Goal: Task Accomplishment & Management: Use online tool/utility

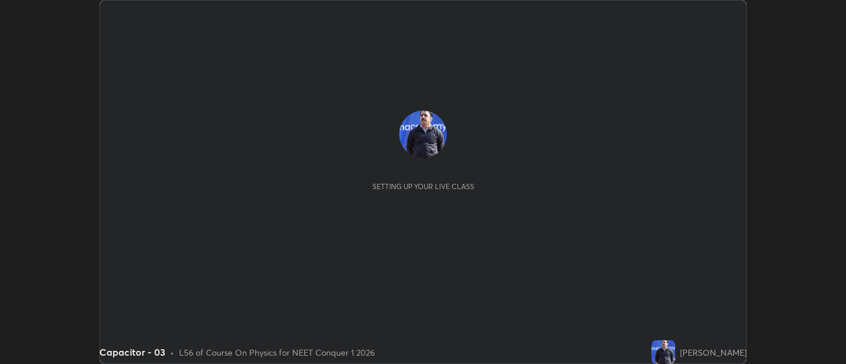
scroll to position [364, 845]
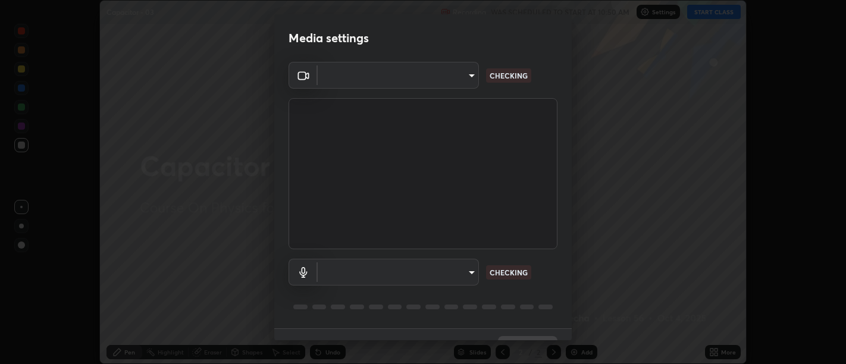
type input "d9b519daceb8a772394af6ea8e45353be5bbf62d8cb1cf3345c472de64055974"
type input "58abe51d7fefdb17ba2419723d43872dcdd823d411622da55c3e9c12cc60ef35"
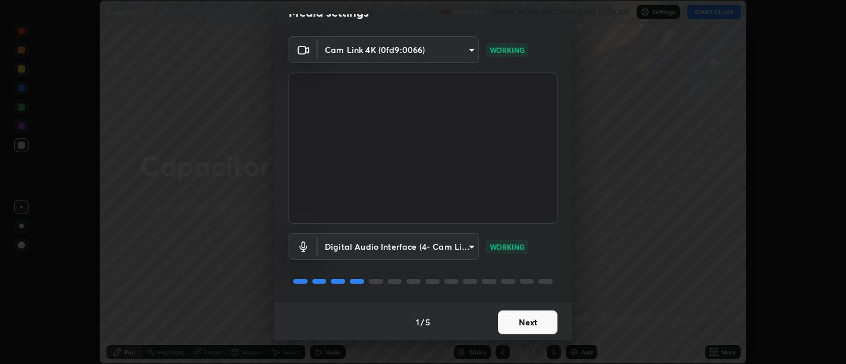
click at [519, 312] on button "Next" at bounding box center [527, 323] width 59 height 24
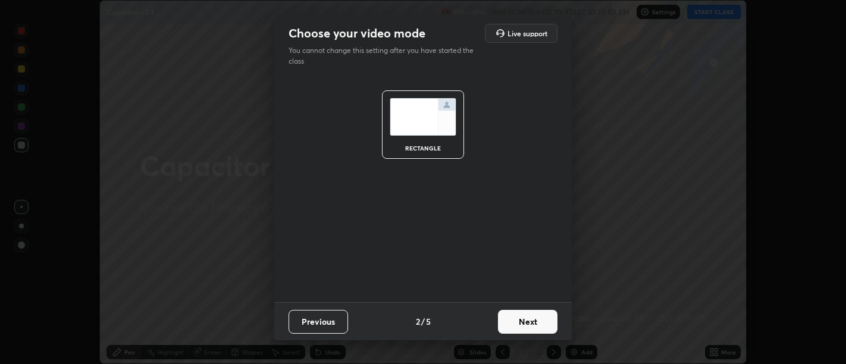
click at [524, 320] on button "Next" at bounding box center [527, 322] width 59 height 24
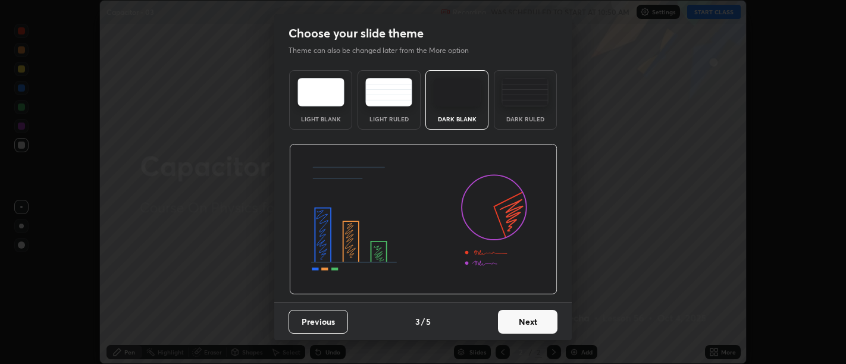
click at [527, 318] on button "Next" at bounding box center [527, 322] width 59 height 24
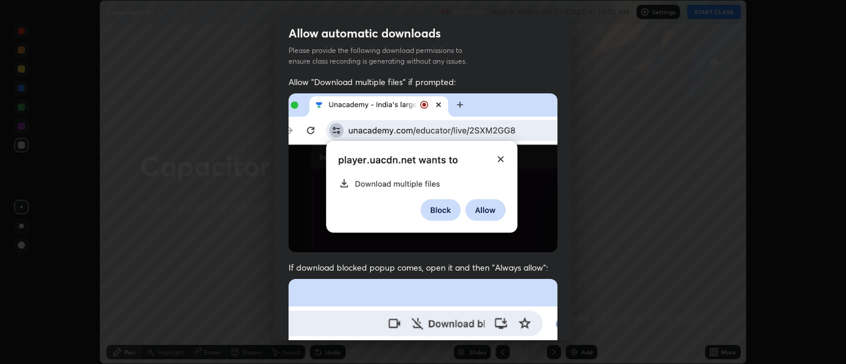
click at [540, 263] on span "If download blocked popup comes, open it and then "Always allow":" at bounding box center [423, 267] width 269 height 11
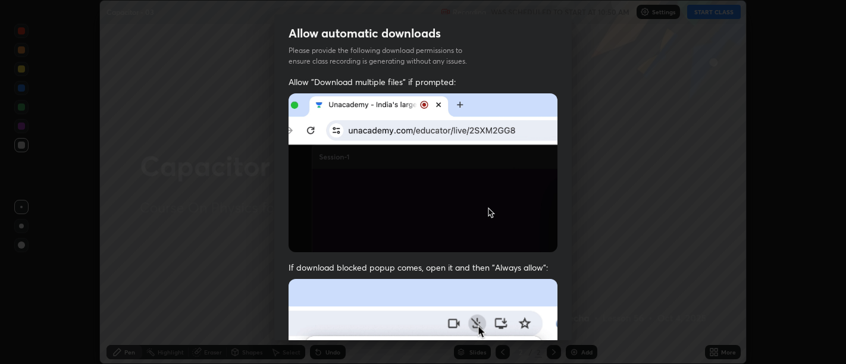
click at [526, 254] on div "Allow "Download multiple files" if prompted: If download blocked popup comes, o…" at bounding box center [422, 326] width 297 height 501
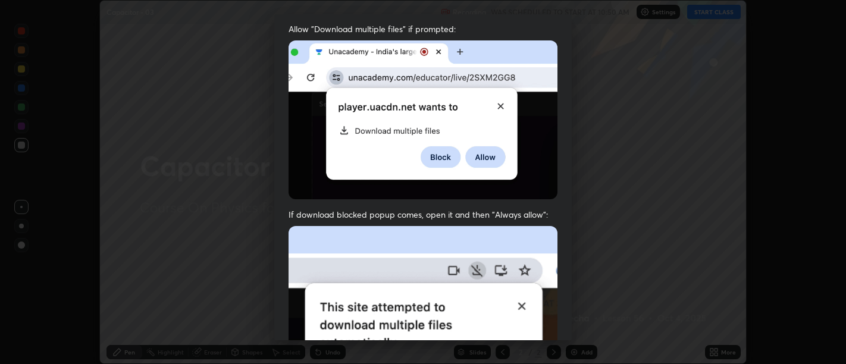
click at [522, 235] on img at bounding box center [423, 356] width 269 height 260
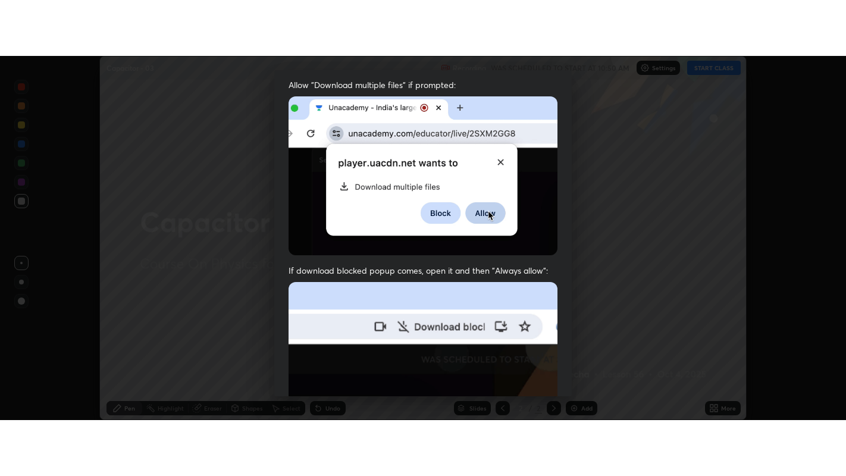
scroll to position [268, 0]
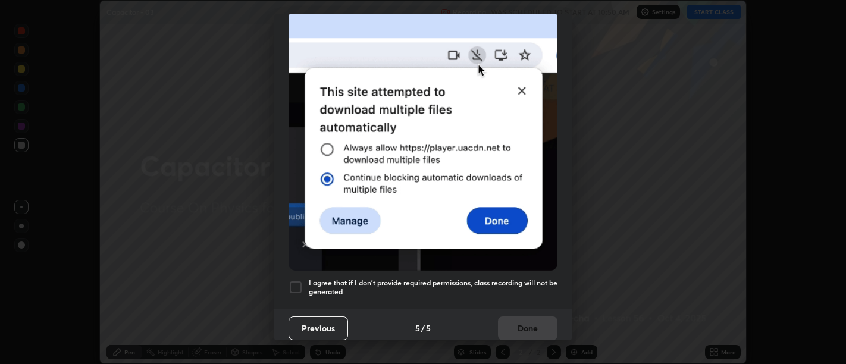
click at [515, 278] on h5 "I agree that if I don't provide required permissions, class recording will not …" at bounding box center [433, 287] width 249 height 18
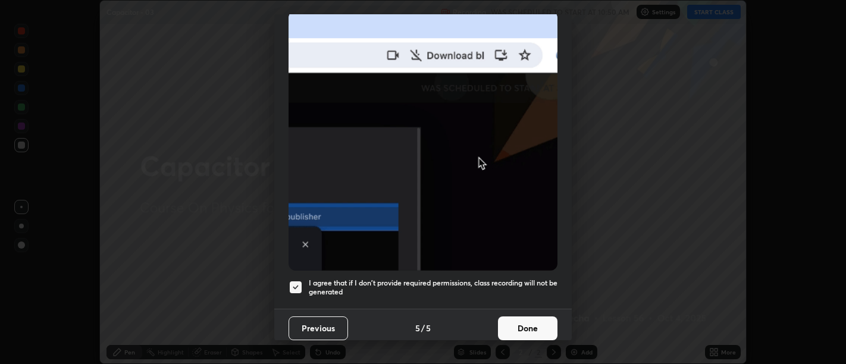
click at [525, 317] on button "Done" at bounding box center [527, 329] width 59 height 24
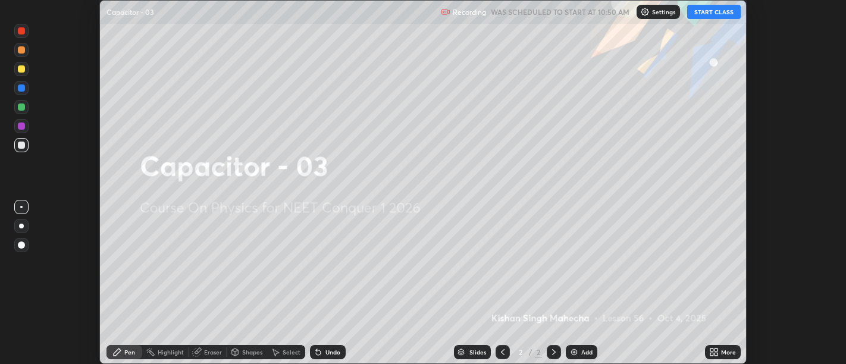
click at [712, 350] on icon at bounding box center [711, 350] width 3 height 3
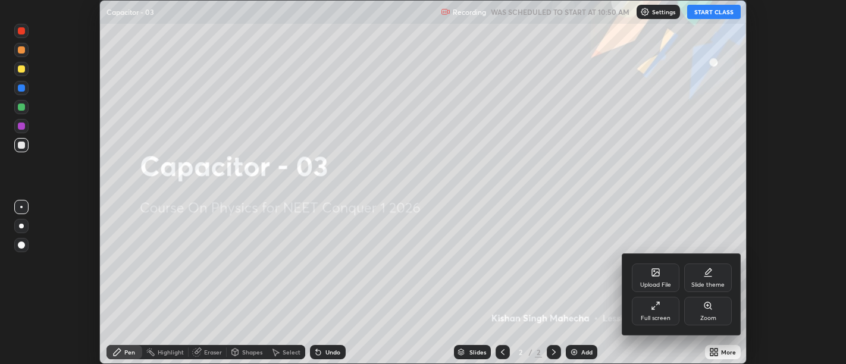
click at [663, 315] on div "Full screen" at bounding box center [656, 318] width 30 height 6
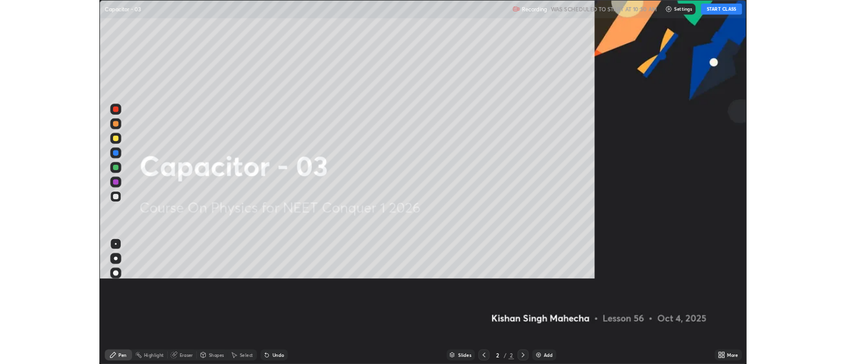
scroll to position [476, 846]
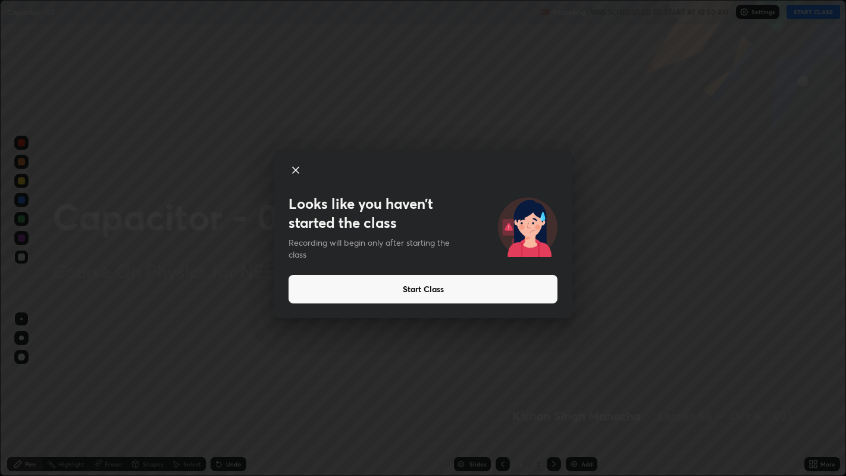
click at [412, 293] on button "Start Class" at bounding box center [423, 289] width 269 height 29
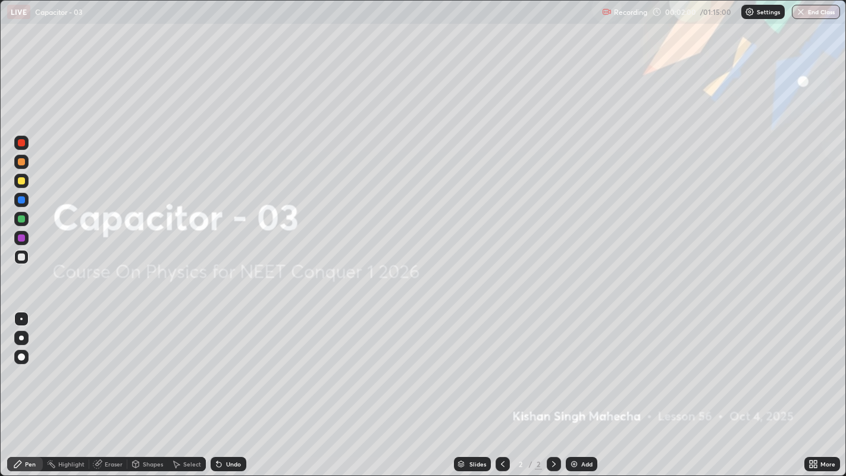
click at [573, 364] on img at bounding box center [574, 464] width 10 height 10
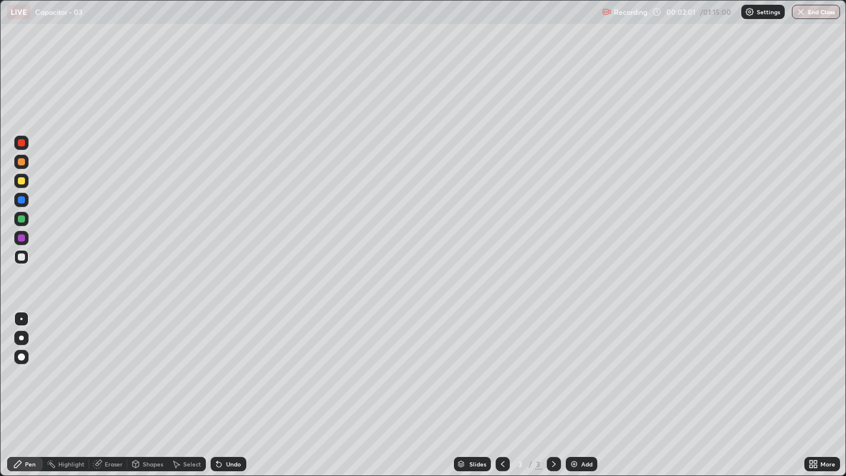
click at [18, 364] on icon at bounding box center [17, 464] width 7 height 7
click at [186, 364] on div "Select" at bounding box center [192, 464] width 18 height 6
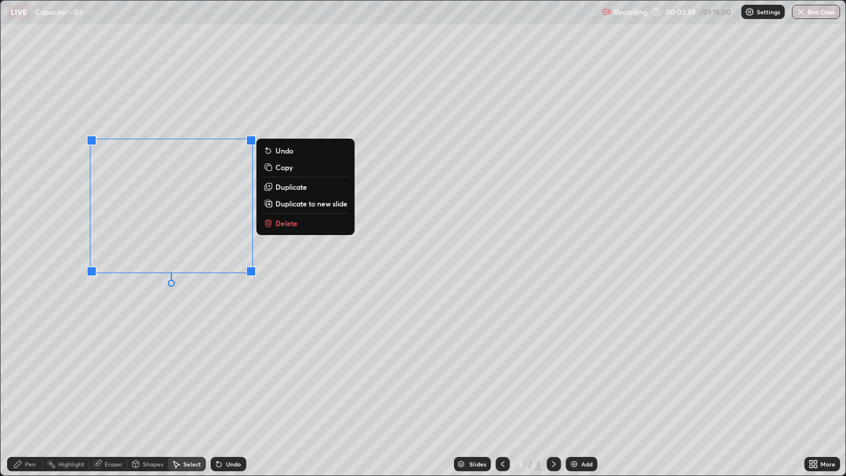
click at [283, 185] on p "Duplicate" at bounding box center [291, 187] width 32 height 10
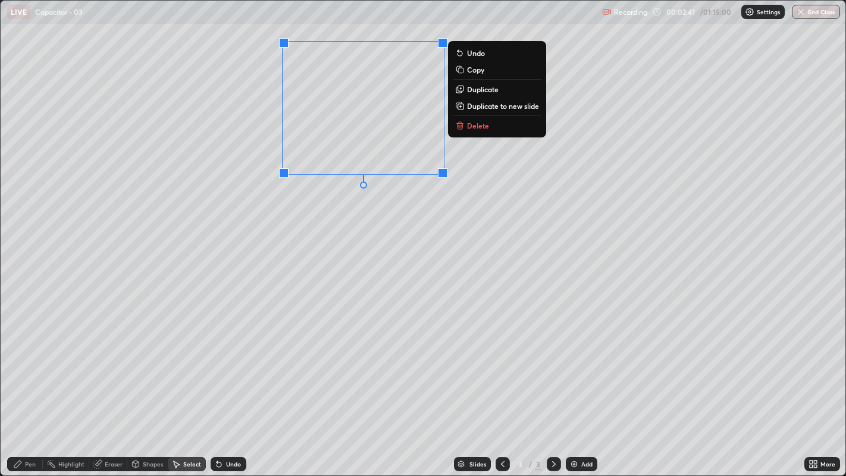
click at [25, 364] on div "Pen" at bounding box center [30, 464] width 11 height 6
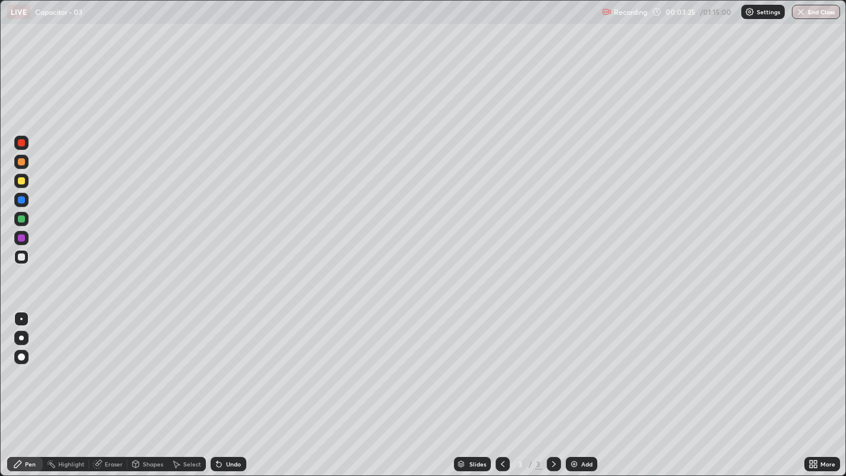
click at [218, 364] on icon at bounding box center [219, 464] width 5 height 5
click at [221, 364] on icon at bounding box center [219, 464] width 10 height 10
click at [224, 364] on div "Undo" at bounding box center [229, 464] width 36 height 14
click at [227, 364] on div "Undo" at bounding box center [233, 464] width 15 height 6
click at [103, 364] on div "Eraser" at bounding box center [108, 464] width 38 height 14
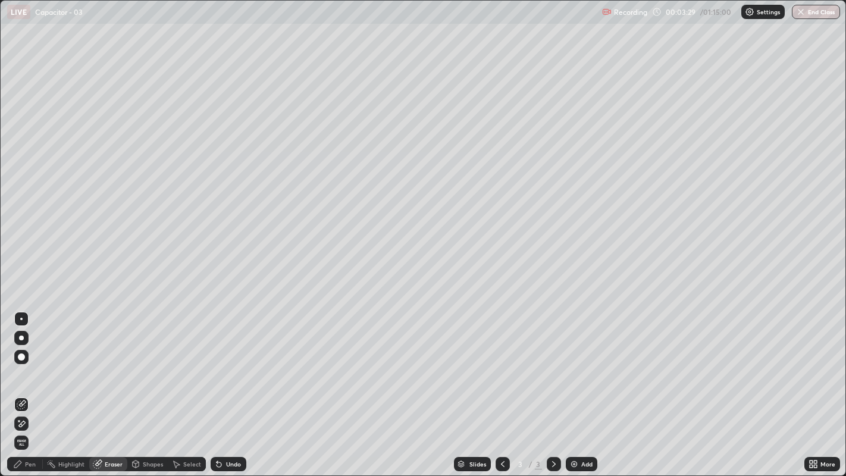
click at [24, 364] on div "Pen" at bounding box center [25, 464] width 36 height 14
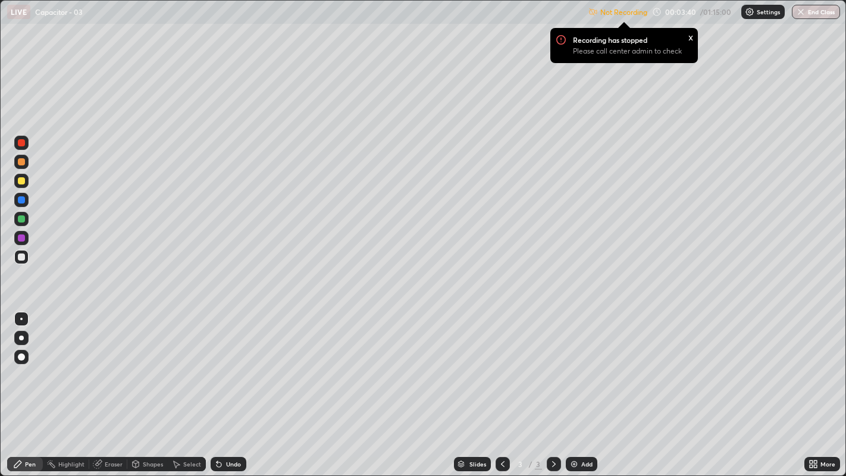
click at [223, 364] on div "Undo" at bounding box center [229, 464] width 36 height 14
click at [222, 364] on icon at bounding box center [219, 464] width 10 height 10
click at [221, 364] on div "Undo" at bounding box center [229, 464] width 36 height 14
click at [217, 364] on icon at bounding box center [217, 461] width 1 height 1
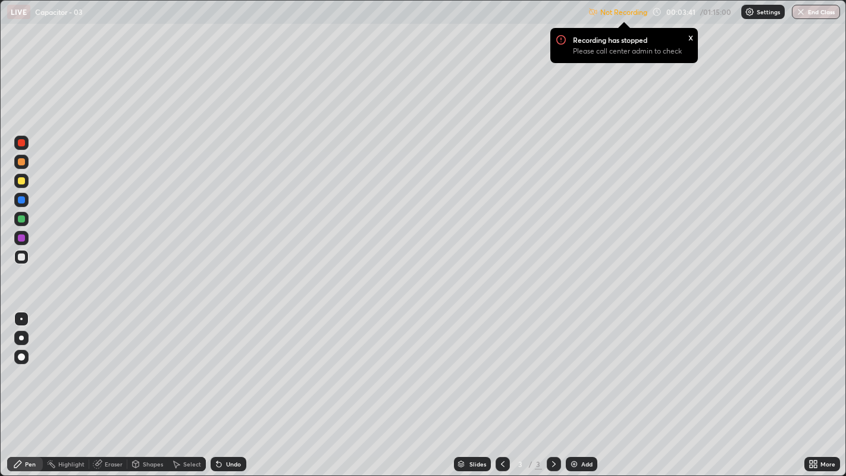
click at [221, 364] on div "Undo" at bounding box center [229, 464] width 36 height 14
click at [223, 364] on div "Undo" at bounding box center [229, 464] width 36 height 14
click at [224, 364] on div "Undo" at bounding box center [229, 464] width 36 height 14
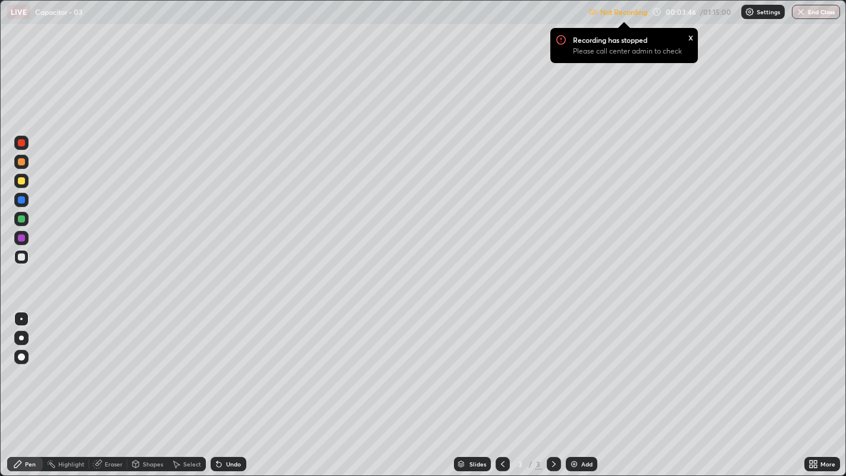
click at [21, 184] on div at bounding box center [21, 180] width 7 height 7
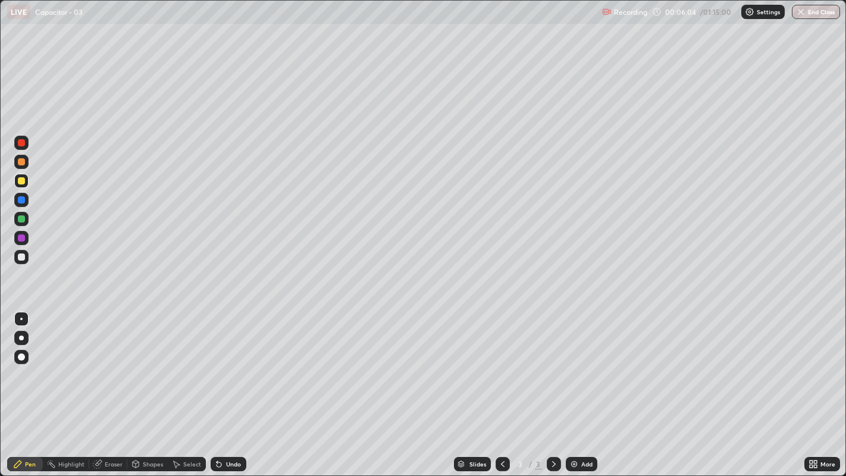
click at [21, 182] on div at bounding box center [21, 180] width 7 height 7
click at [19, 257] on div at bounding box center [21, 256] width 7 height 7
click at [227, 364] on div "Undo" at bounding box center [233, 464] width 15 height 6
click at [233, 364] on div "Undo" at bounding box center [229, 464] width 36 height 14
click at [217, 364] on icon at bounding box center [219, 464] width 5 height 5
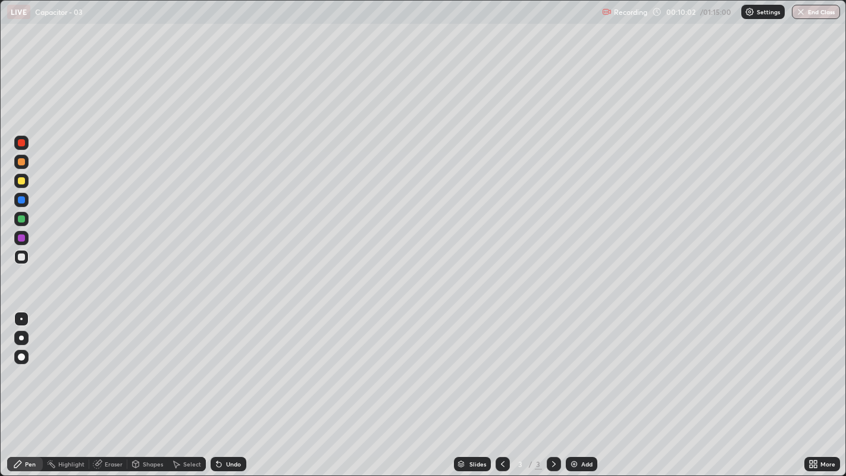
click at [232, 364] on div "Undo" at bounding box center [233, 464] width 15 height 6
click at [217, 364] on icon at bounding box center [217, 461] width 1 height 1
click at [217, 364] on icon at bounding box center [219, 464] width 5 height 5
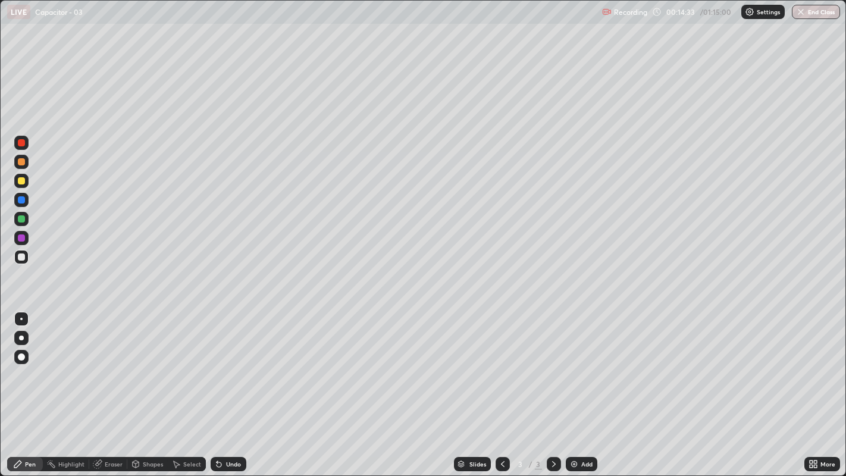
click at [217, 364] on icon at bounding box center [219, 464] width 5 height 5
click at [218, 364] on icon at bounding box center [219, 464] width 5 height 5
click at [219, 364] on icon at bounding box center [219, 464] width 5 height 5
click at [218, 364] on icon at bounding box center [219, 464] width 5 height 5
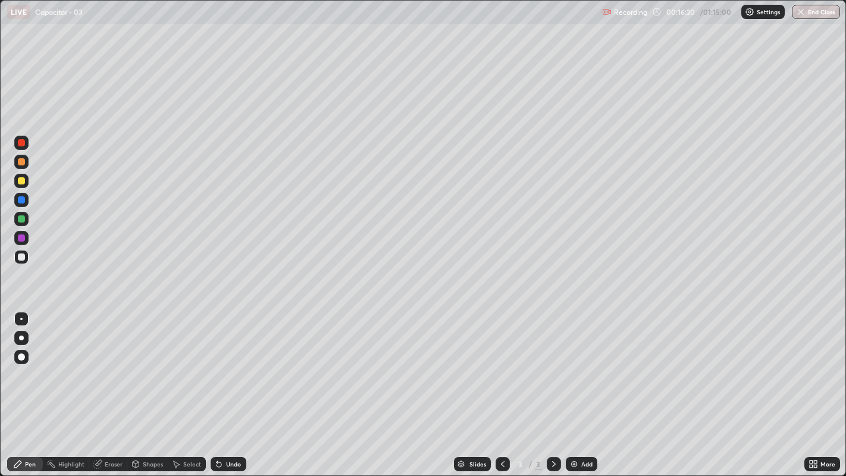
click at [223, 364] on div "Undo" at bounding box center [229, 464] width 36 height 14
click at [575, 364] on img at bounding box center [574, 464] width 10 height 10
click at [227, 364] on div "Undo" at bounding box center [233, 464] width 15 height 6
click at [226, 364] on div "Undo" at bounding box center [233, 464] width 15 height 6
click at [189, 364] on div "Select" at bounding box center [192, 464] width 18 height 6
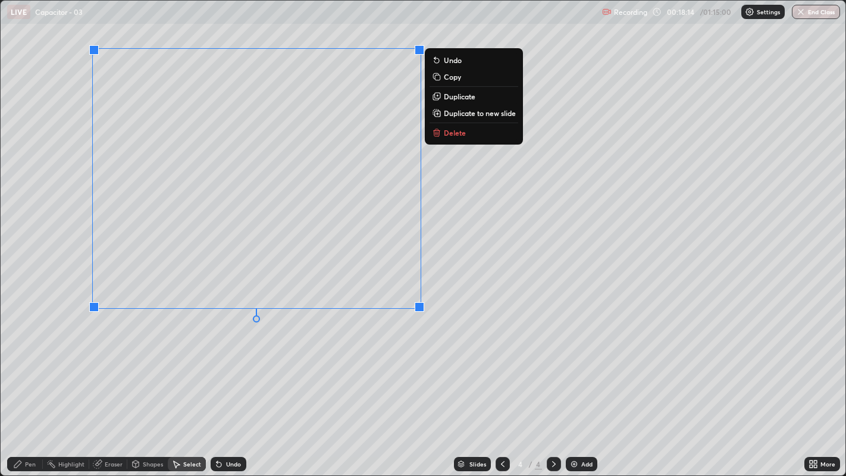
click at [455, 98] on p "Duplicate" at bounding box center [460, 97] width 32 height 10
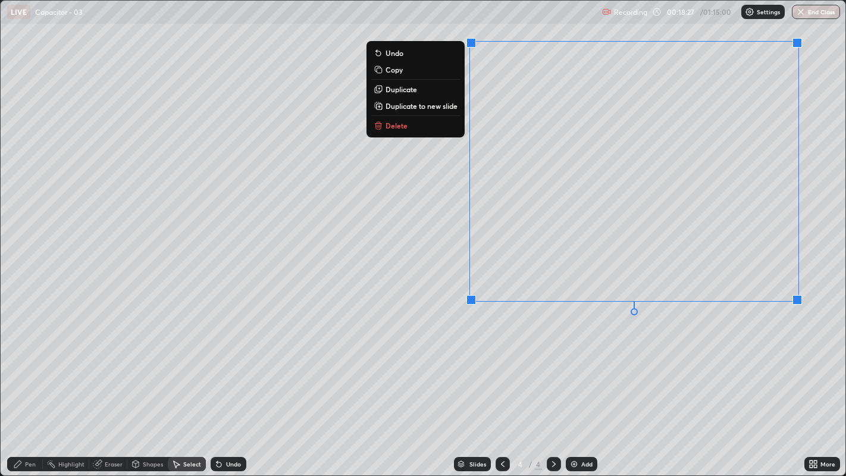
click at [23, 364] on div "Pen" at bounding box center [25, 464] width 36 height 14
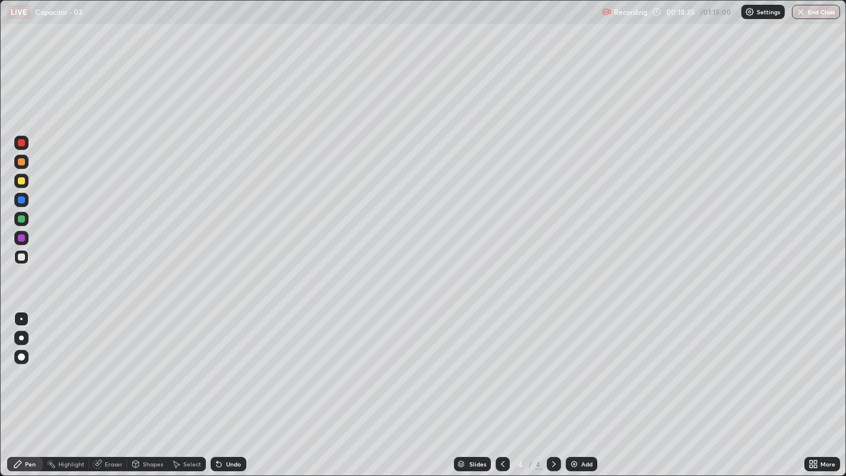
click at [22, 183] on div at bounding box center [21, 180] width 7 height 7
click at [21, 143] on div at bounding box center [21, 142] width 7 height 7
click at [222, 364] on icon at bounding box center [219, 464] width 10 height 10
click at [18, 183] on div at bounding box center [21, 180] width 7 height 7
click at [217, 364] on icon at bounding box center [219, 464] width 5 height 5
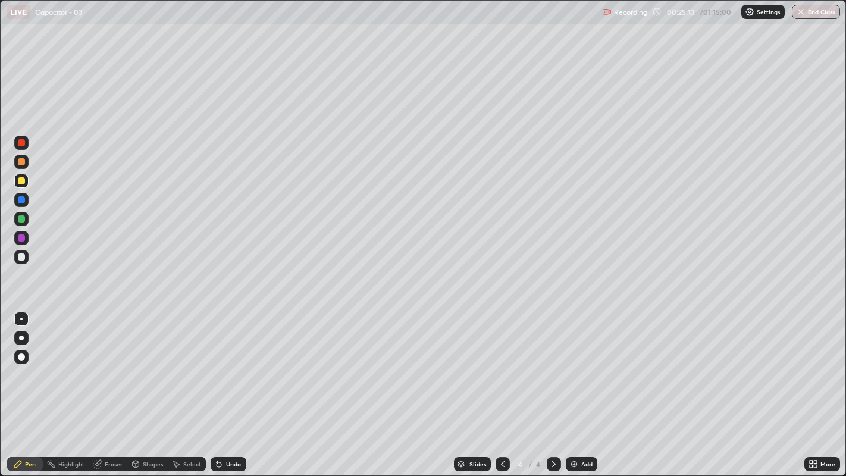
click at [220, 364] on icon at bounding box center [219, 464] width 10 height 10
click at [217, 364] on icon at bounding box center [219, 464] width 5 height 5
click at [109, 364] on div "Eraser" at bounding box center [114, 464] width 18 height 6
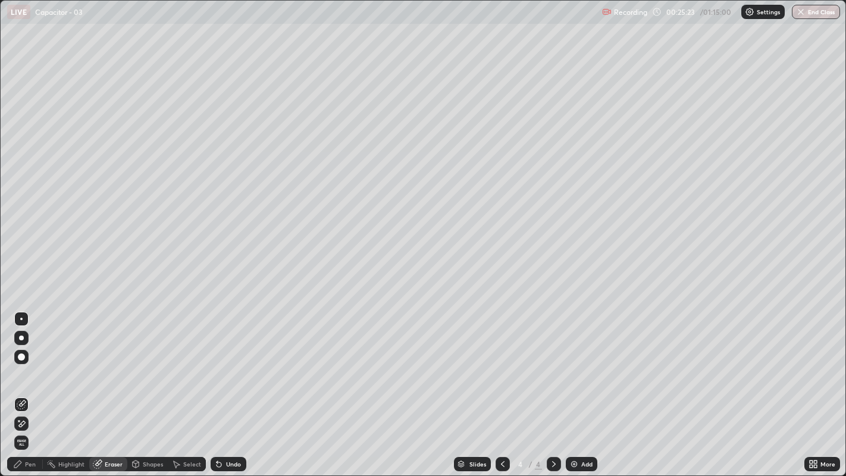
click at [21, 364] on icon at bounding box center [18, 464] width 10 height 10
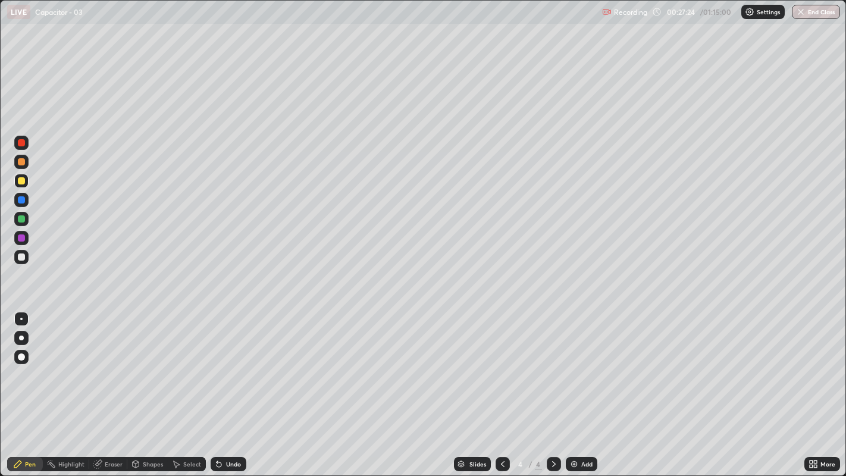
click at [217, 364] on icon at bounding box center [219, 464] width 5 height 5
click at [223, 364] on div "Undo" at bounding box center [229, 464] width 36 height 14
click at [217, 364] on icon at bounding box center [217, 461] width 1 height 1
click at [224, 364] on div "Undo" at bounding box center [229, 464] width 36 height 14
click at [227, 364] on div "Undo" at bounding box center [233, 464] width 15 height 6
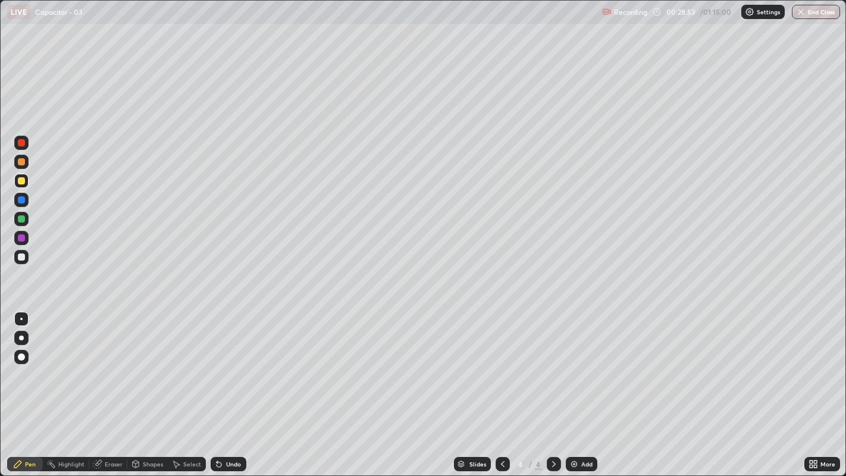
click at [226, 364] on div "Undo" at bounding box center [233, 464] width 15 height 6
click at [217, 364] on icon at bounding box center [219, 464] width 5 height 5
click at [217, 364] on icon at bounding box center [217, 461] width 1 height 1
click at [501, 364] on icon at bounding box center [503, 464] width 10 height 10
click at [554, 364] on icon at bounding box center [554, 464] width 4 height 6
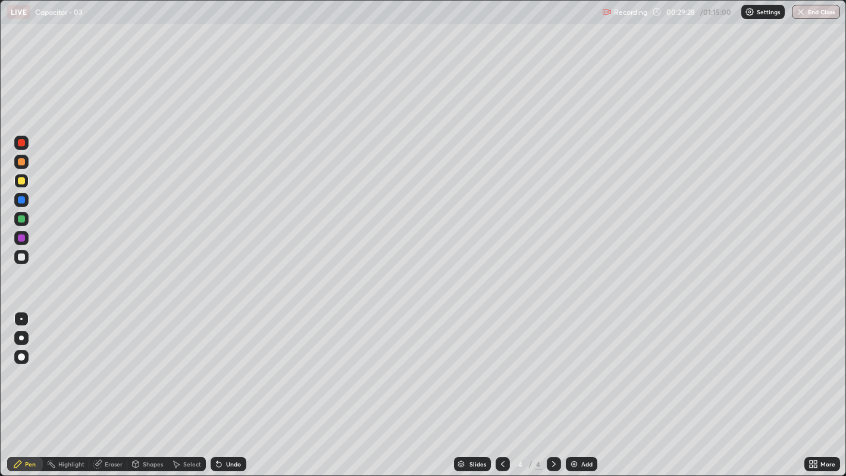
click at [574, 364] on img at bounding box center [574, 464] width 10 height 10
click at [19, 255] on div at bounding box center [21, 256] width 7 height 7
click at [20, 179] on div at bounding box center [21, 180] width 7 height 7
click at [24, 257] on div at bounding box center [21, 256] width 7 height 7
click at [227, 364] on div "Undo" at bounding box center [229, 464] width 36 height 14
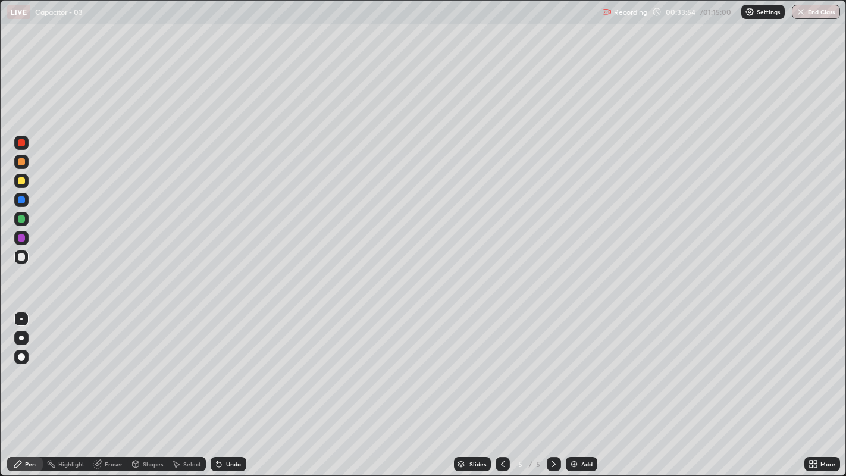
click at [21, 255] on div at bounding box center [21, 256] width 7 height 7
click at [21, 217] on div at bounding box center [21, 218] width 7 height 7
click at [21, 180] on div at bounding box center [21, 180] width 7 height 7
click at [189, 364] on div "Select" at bounding box center [192, 464] width 18 height 6
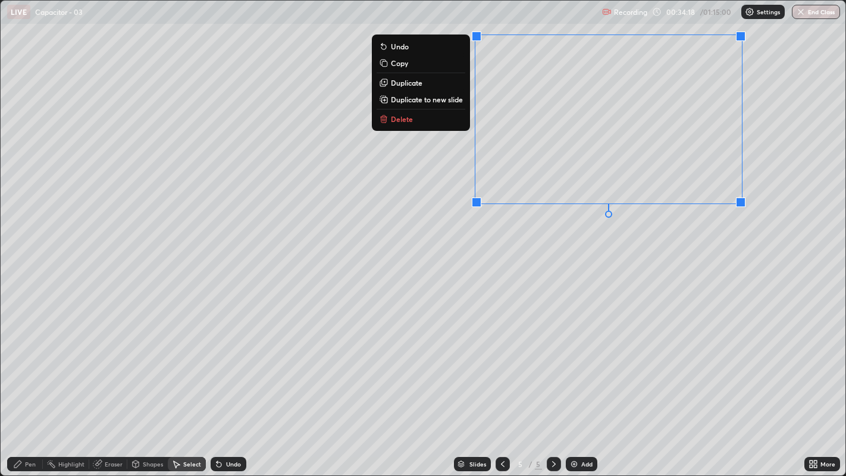
click at [415, 82] on p "Duplicate" at bounding box center [407, 83] width 32 height 10
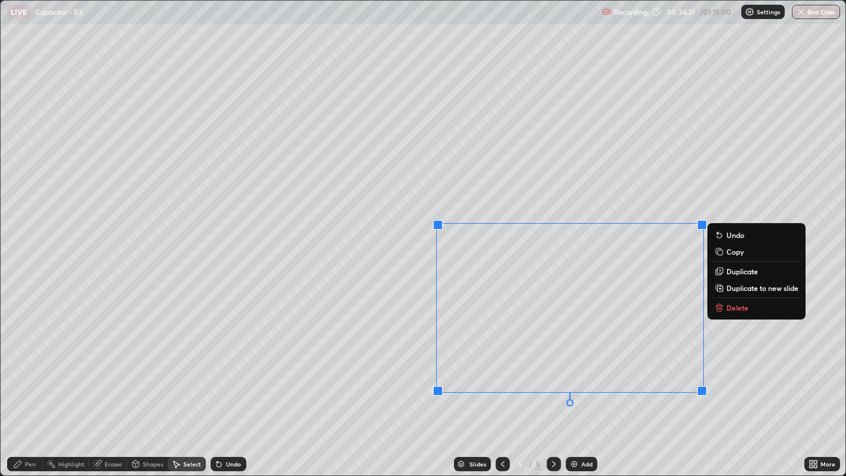
click at [23, 364] on div "Pen" at bounding box center [25, 464] width 36 height 14
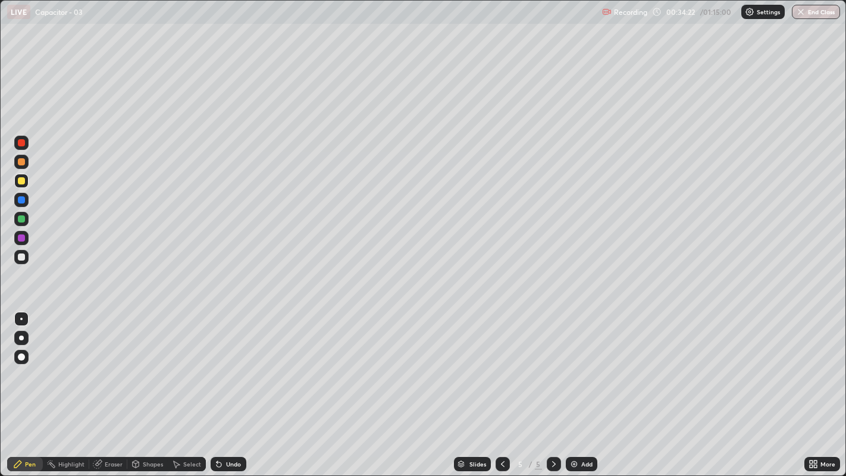
click at [106, 364] on div "Eraser" at bounding box center [114, 464] width 18 height 6
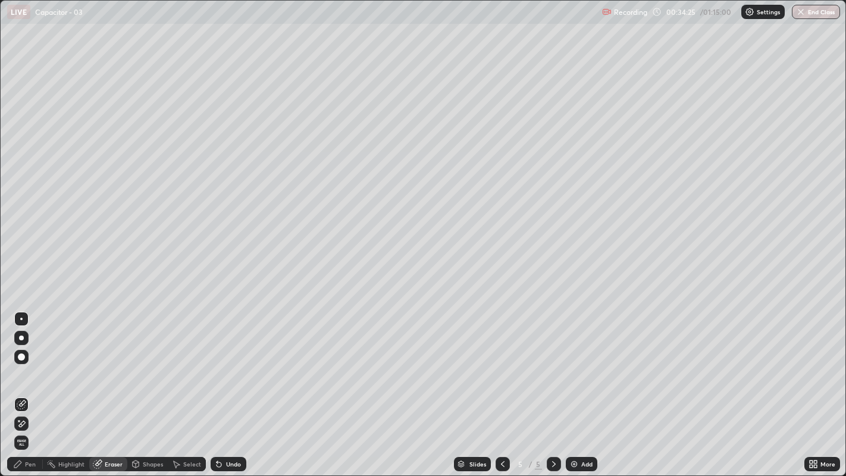
click at [21, 364] on icon at bounding box center [18, 464] width 10 height 10
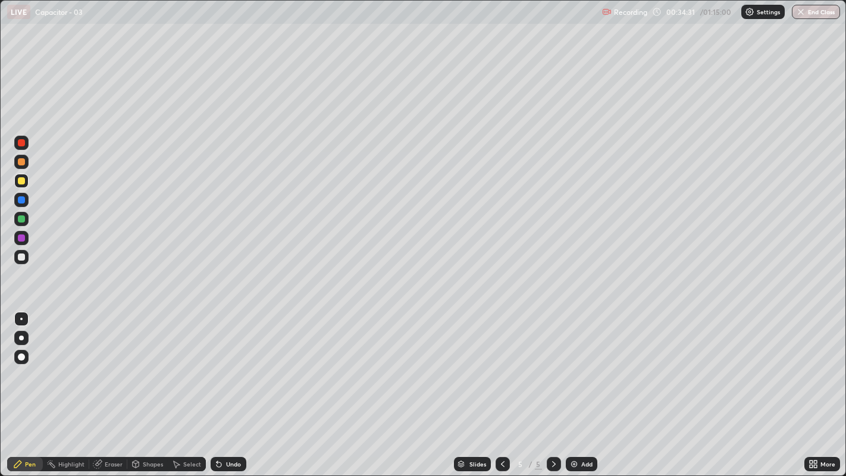
click at [22, 143] on div at bounding box center [21, 142] width 7 height 7
click at [221, 364] on div "Undo" at bounding box center [229, 464] width 36 height 14
click at [221, 364] on icon at bounding box center [219, 464] width 10 height 10
click at [218, 364] on icon at bounding box center [219, 464] width 10 height 10
click at [217, 364] on icon at bounding box center [217, 461] width 1 height 1
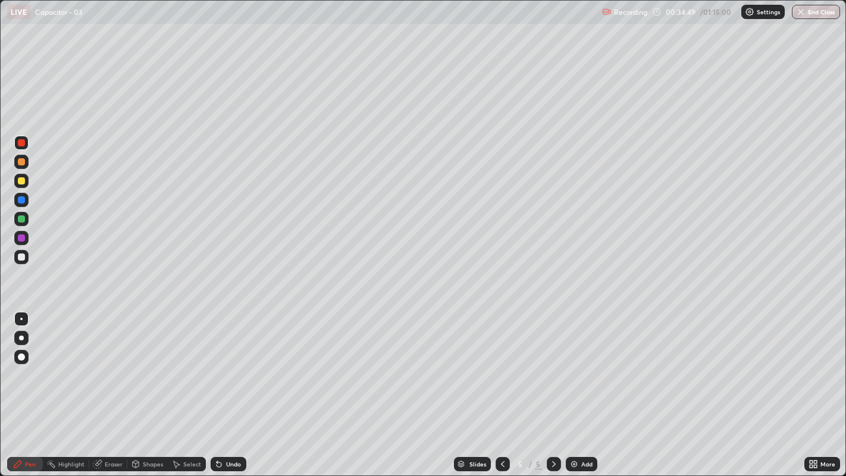
click at [217, 364] on icon at bounding box center [217, 461] width 1 height 1
click at [217, 364] on icon at bounding box center [219, 464] width 5 height 5
click at [501, 364] on icon at bounding box center [503, 464] width 10 height 10
click at [502, 364] on icon at bounding box center [503, 464] width 10 height 10
click at [552, 364] on icon at bounding box center [554, 464] width 10 height 10
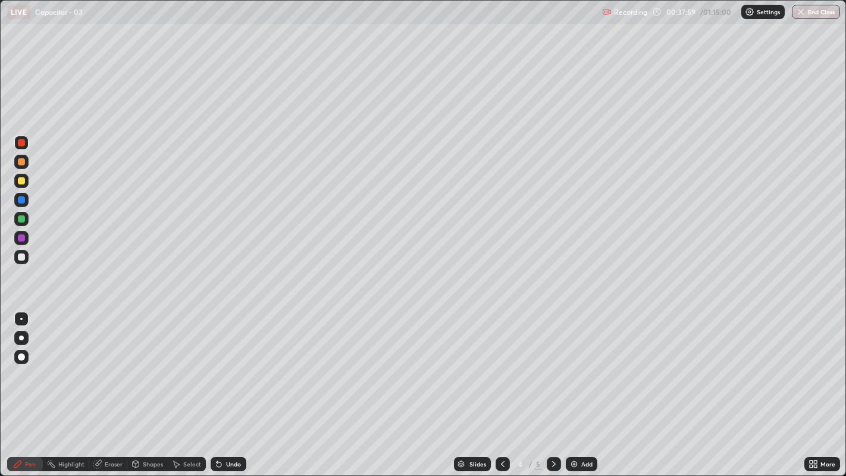
click at [558, 364] on div at bounding box center [554, 464] width 14 height 14
click at [217, 364] on icon at bounding box center [219, 464] width 10 height 10
click at [219, 364] on icon at bounding box center [219, 464] width 5 height 5
click at [223, 364] on div "Undo" at bounding box center [229, 464] width 36 height 14
click at [224, 364] on div "Undo" at bounding box center [229, 464] width 36 height 14
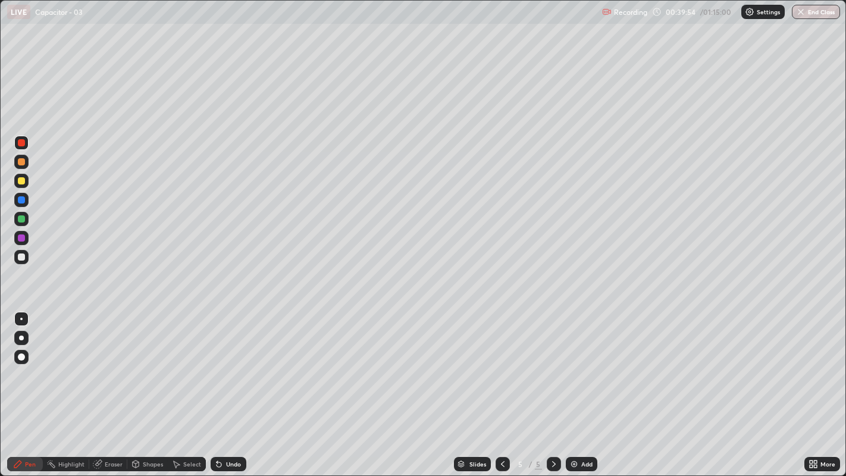
click at [224, 364] on div "Undo" at bounding box center [229, 464] width 36 height 14
click at [227, 364] on div "Undo" at bounding box center [229, 464] width 36 height 14
click at [228, 364] on div "Undo" at bounding box center [229, 464] width 36 height 14
click at [226, 364] on div "Undo" at bounding box center [233, 464] width 15 height 6
click at [576, 364] on img at bounding box center [574, 464] width 10 height 10
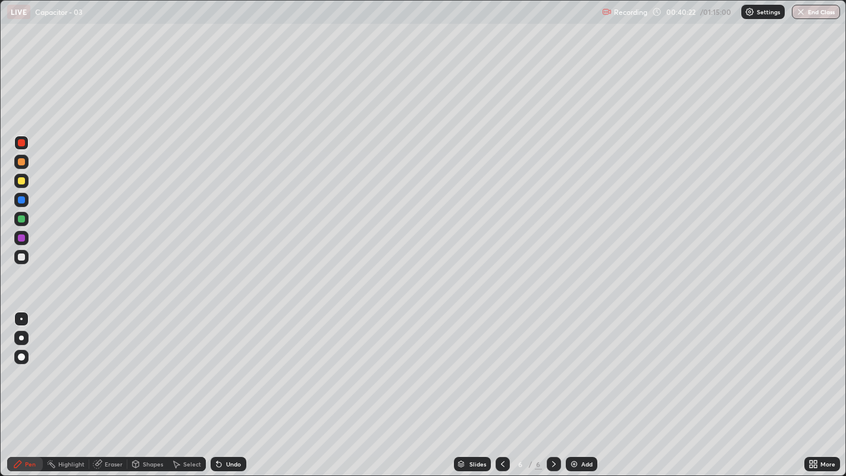
click at [22, 256] on div at bounding box center [21, 256] width 7 height 7
click at [103, 364] on div "Eraser" at bounding box center [108, 464] width 38 height 14
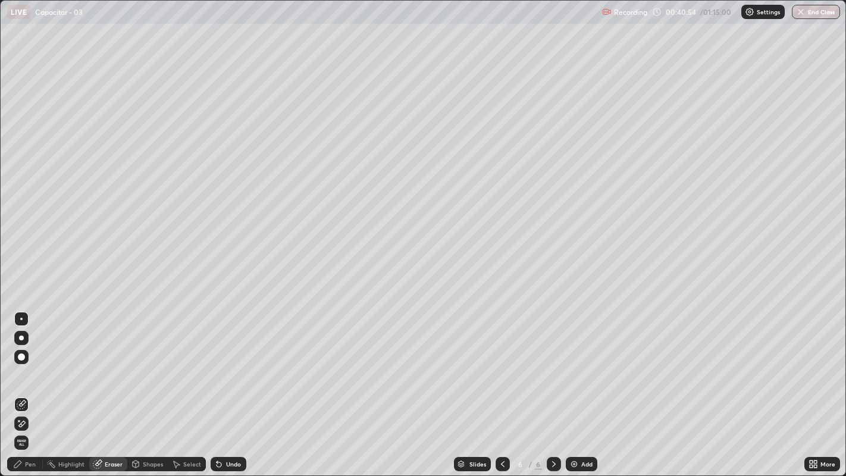
click at [21, 364] on span "Erase all" at bounding box center [21, 442] width 13 height 7
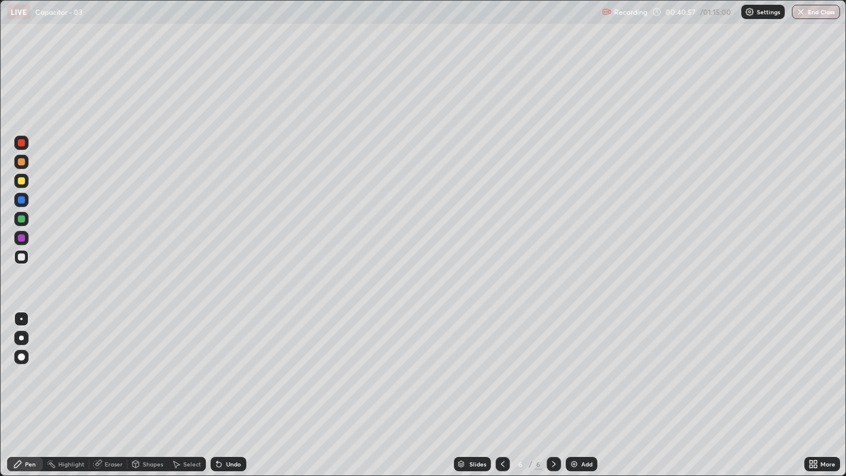
click at [501, 364] on icon at bounding box center [503, 464] width 10 height 10
click at [184, 364] on div "Select" at bounding box center [187, 464] width 38 height 14
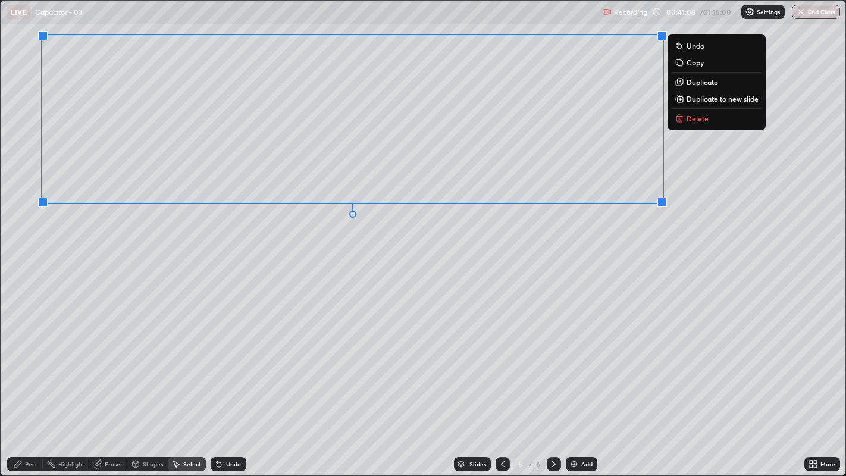
click at [698, 100] on p "Duplicate to new slide" at bounding box center [723, 99] width 72 height 10
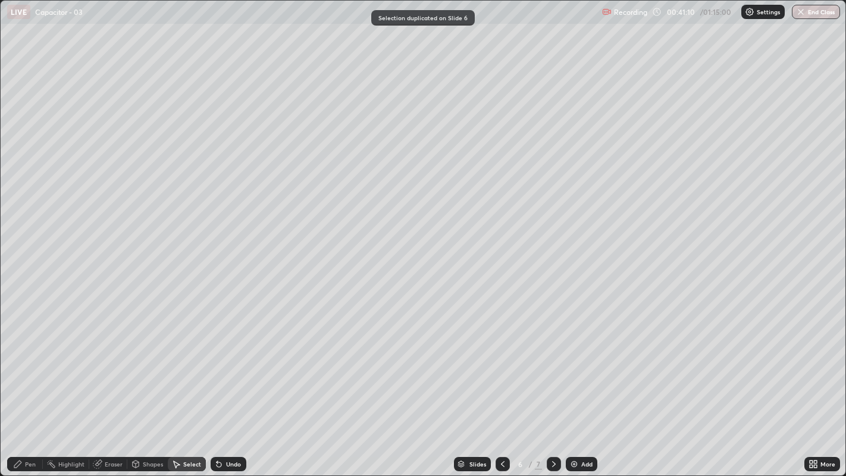
click at [21, 364] on icon at bounding box center [17, 464] width 7 height 7
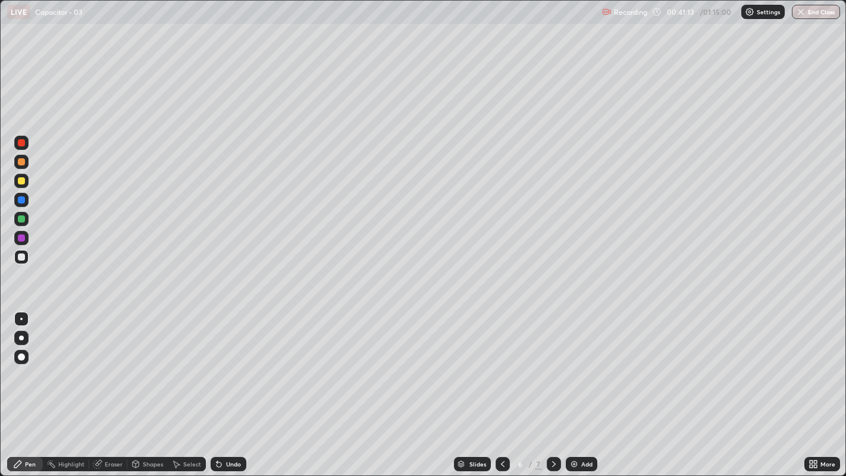
click at [112, 364] on div "Eraser" at bounding box center [114, 464] width 18 height 6
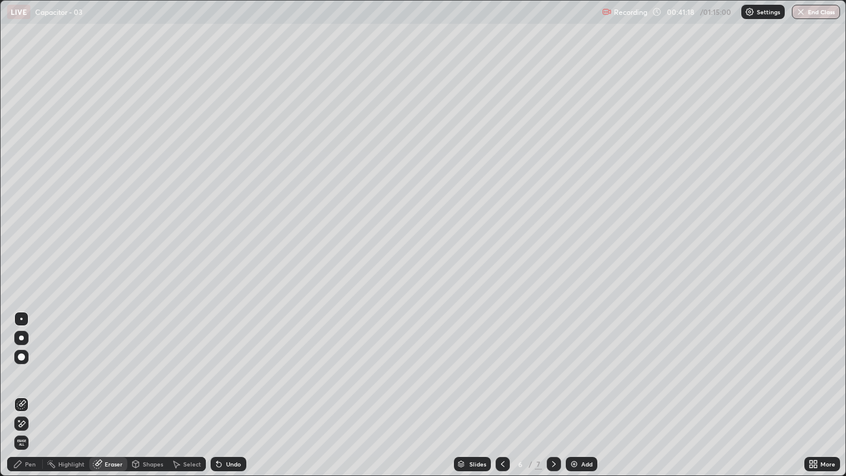
click at [18, 364] on icon at bounding box center [18, 464] width 10 height 10
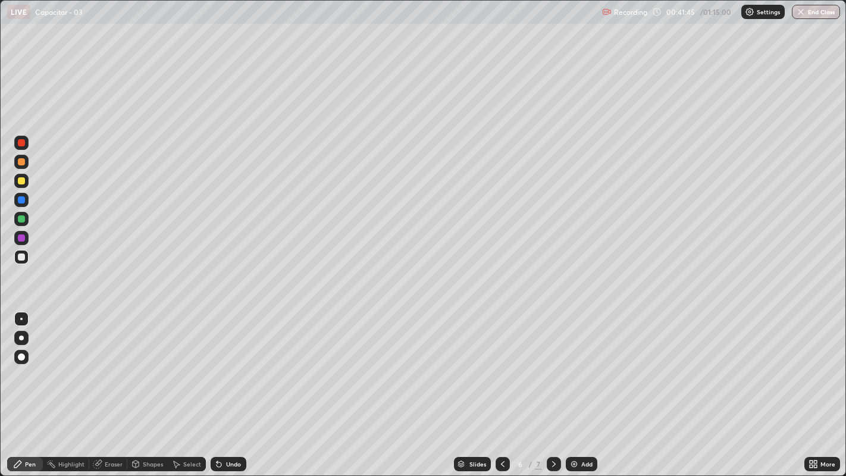
click at [228, 364] on div "Undo" at bounding box center [233, 464] width 15 height 6
click at [226, 364] on div "Undo" at bounding box center [233, 464] width 15 height 6
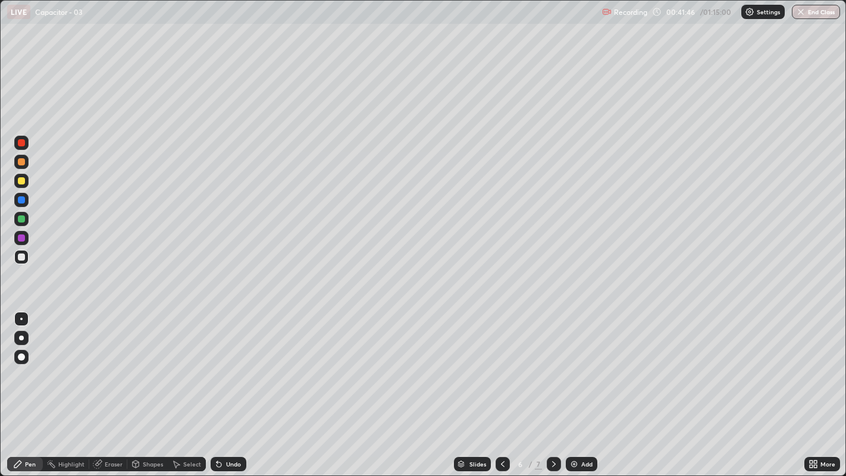
click at [227, 364] on div "Undo" at bounding box center [233, 464] width 15 height 6
click at [227, 364] on div "Undo" at bounding box center [229, 464] width 36 height 14
click at [231, 364] on div "Undo" at bounding box center [229, 464] width 36 height 14
click at [232, 364] on div "Undo" at bounding box center [229, 464] width 36 height 14
click at [230, 364] on div "Undo" at bounding box center [229, 464] width 36 height 14
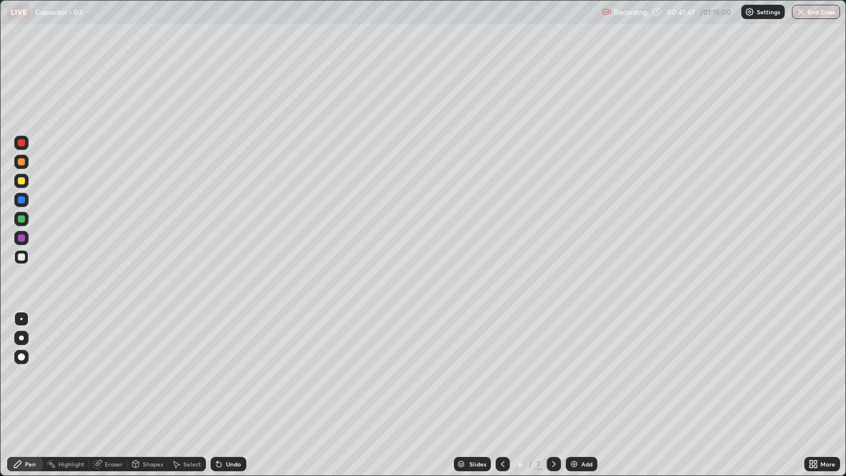
click at [231, 364] on div "Undo" at bounding box center [233, 464] width 15 height 6
click at [230, 364] on div "Undo" at bounding box center [233, 464] width 15 height 6
click at [228, 364] on div "Undo" at bounding box center [233, 464] width 15 height 6
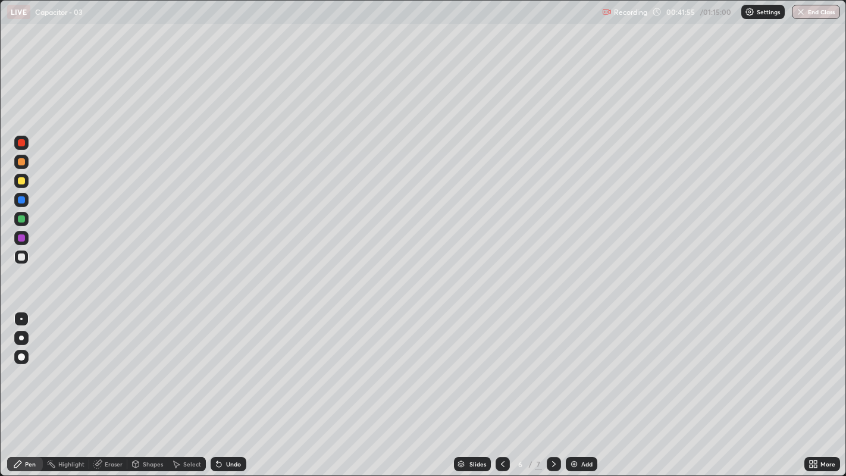
click at [108, 364] on div "Eraser" at bounding box center [114, 464] width 18 height 6
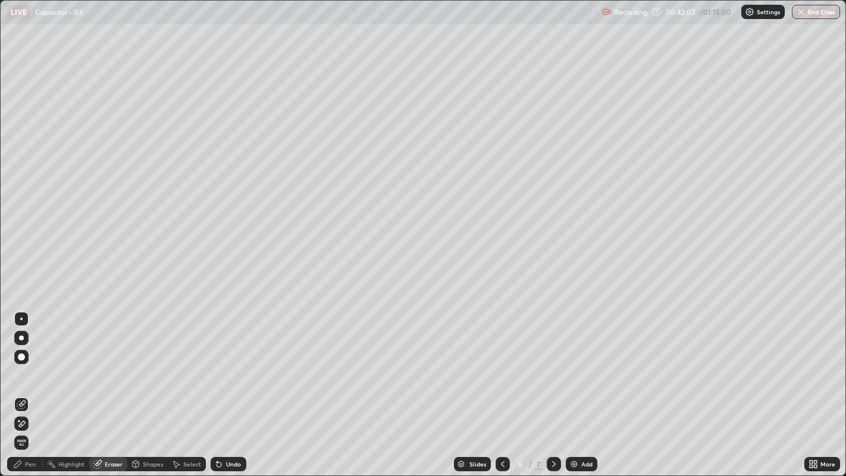
click at [19, 364] on icon at bounding box center [18, 464] width 10 height 10
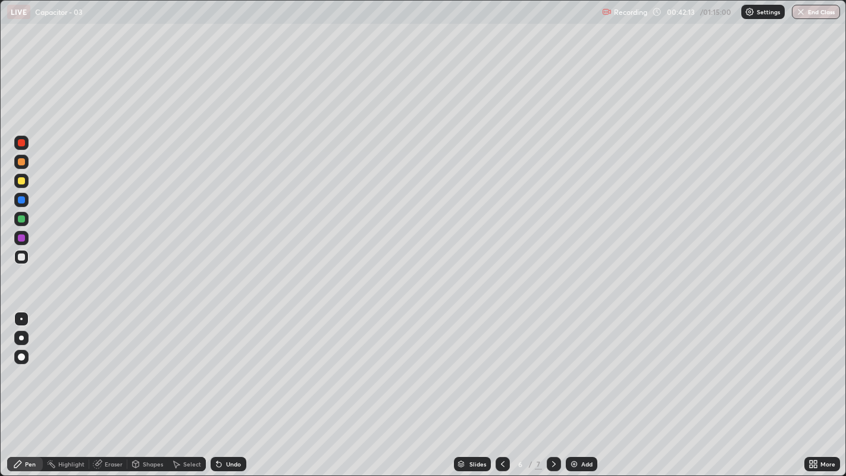
click at [109, 364] on div "Eraser" at bounding box center [114, 464] width 18 height 6
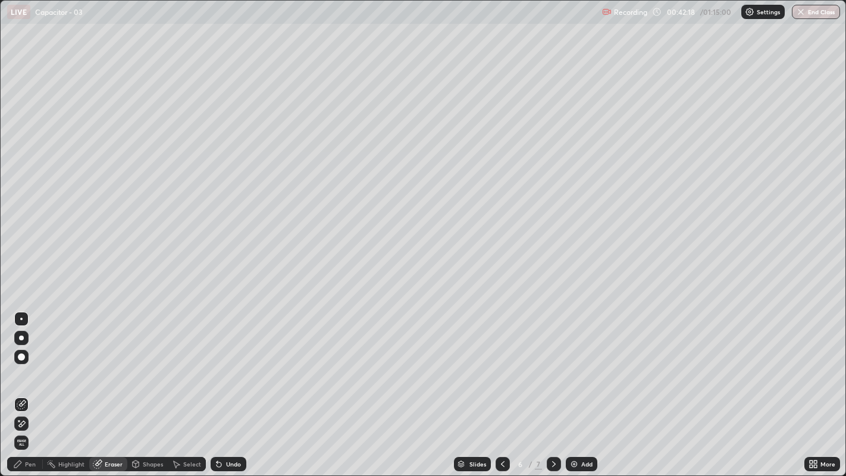
click at [18, 364] on icon at bounding box center [18, 464] width 10 height 10
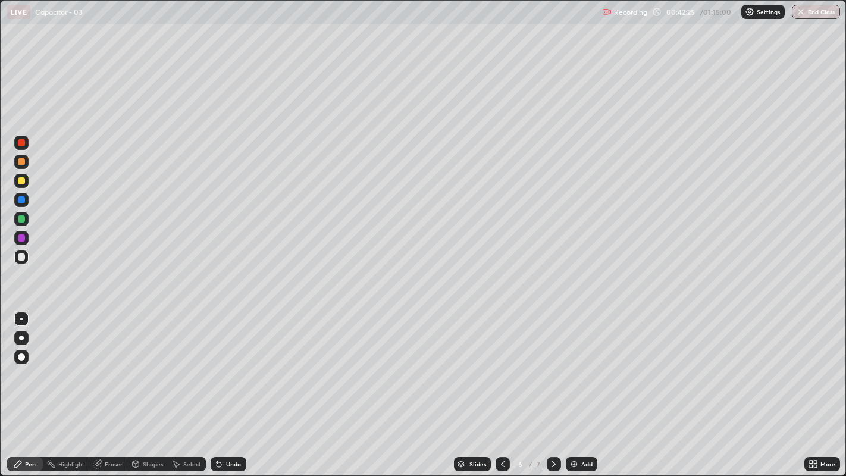
click at [21, 180] on div at bounding box center [21, 180] width 7 height 7
click at [228, 364] on div "Undo" at bounding box center [233, 464] width 15 height 6
click at [230, 364] on div "Undo" at bounding box center [233, 464] width 15 height 6
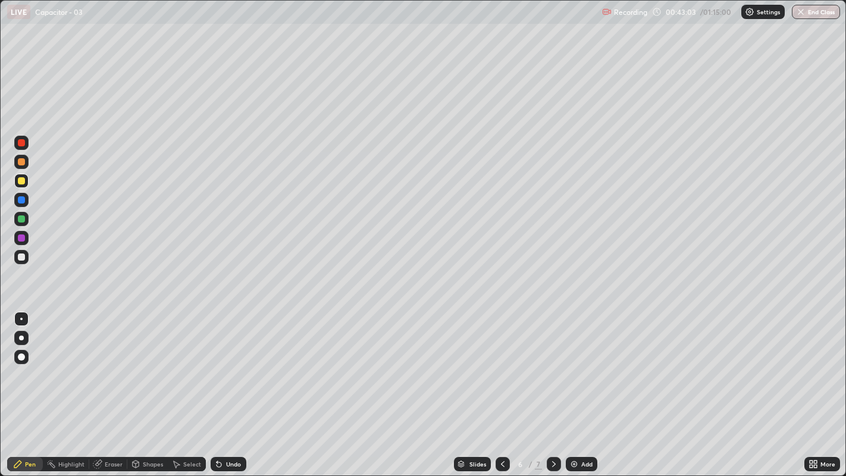
click at [231, 364] on div "Undo" at bounding box center [233, 464] width 15 height 6
click at [233, 364] on div "Undo" at bounding box center [233, 464] width 15 height 6
click at [232, 364] on div "Undo" at bounding box center [233, 464] width 15 height 6
click at [231, 364] on div "Undo" at bounding box center [233, 464] width 15 height 6
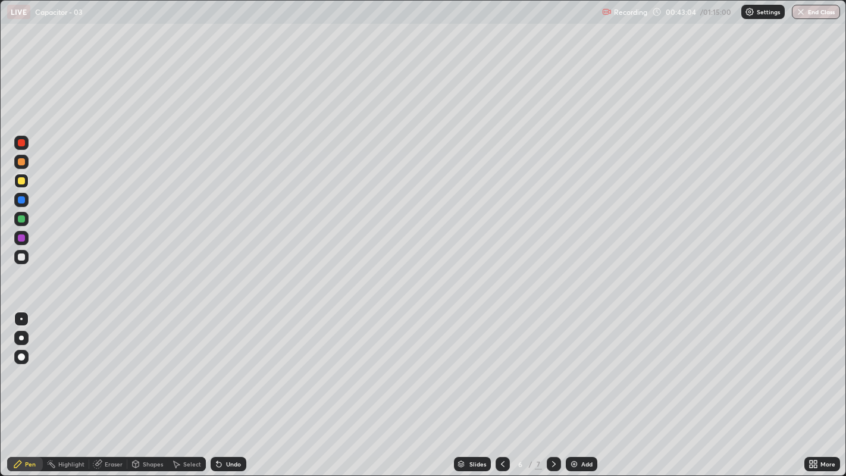
click at [231, 364] on div "Undo" at bounding box center [233, 464] width 15 height 6
click at [230, 364] on div "Undo" at bounding box center [233, 464] width 15 height 6
click at [21, 256] on div at bounding box center [21, 256] width 7 height 7
click at [112, 364] on div "Eraser" at bounding box center [108, 464] width 38 height 14
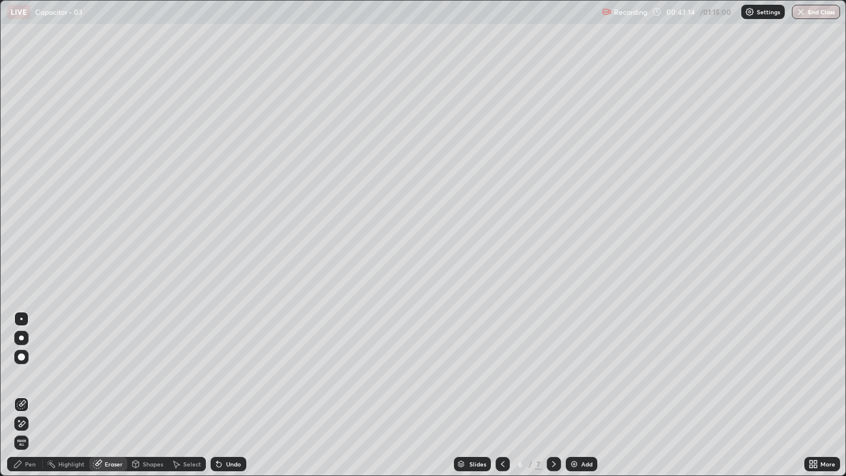
click at [19, 364] on icon at bounding box center [17, 464] width 7 height 7
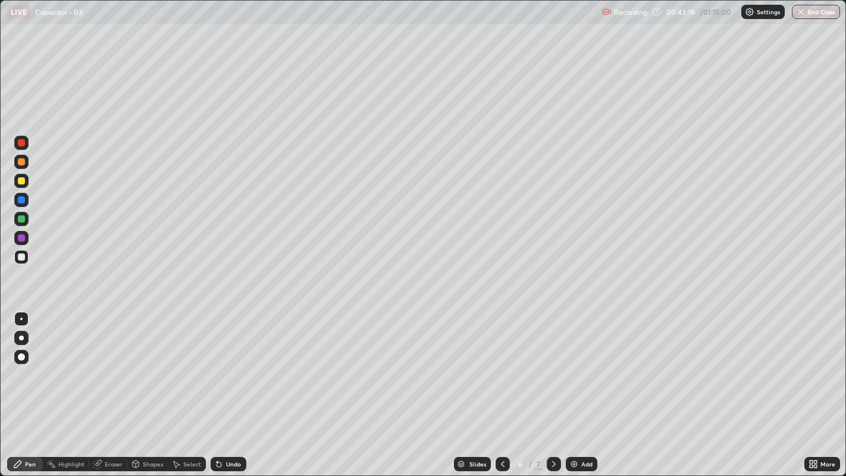
click at [113, 364] on div "Eraser" at bounding box center [114, 464] width 18 height 6
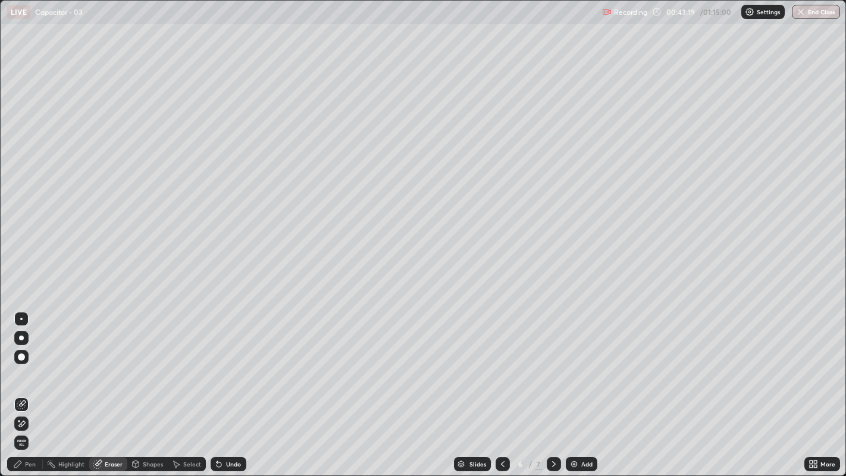
click at [19, 364] on icon at bounding box center [18, 464] width 10 height 10
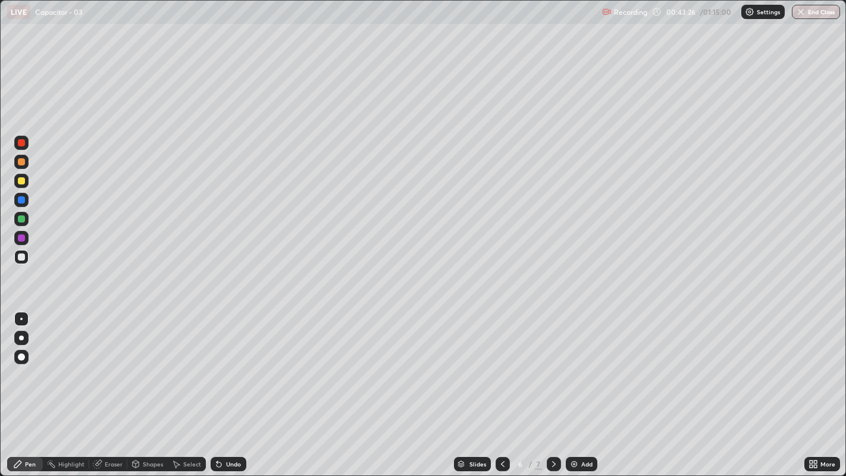
click at [21, 179] on div at bounding box center [21, 180] width 7 height 7
click at [229, 364] on div "Undo" at bounding box center [229, 464] width 36 height 14
click at [230, 364] on div "Undo" at bounding box center [233, 464] width 15 height 6
click at [98, 364] on icon at bounding box center [98, 463] width 7 height 6
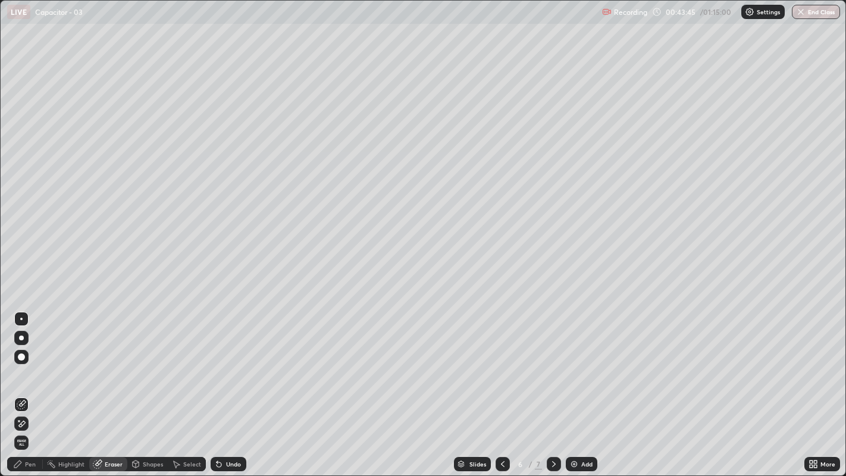
click at [20, 364] on icon at bounding box center [18, 464] width 10 height 10
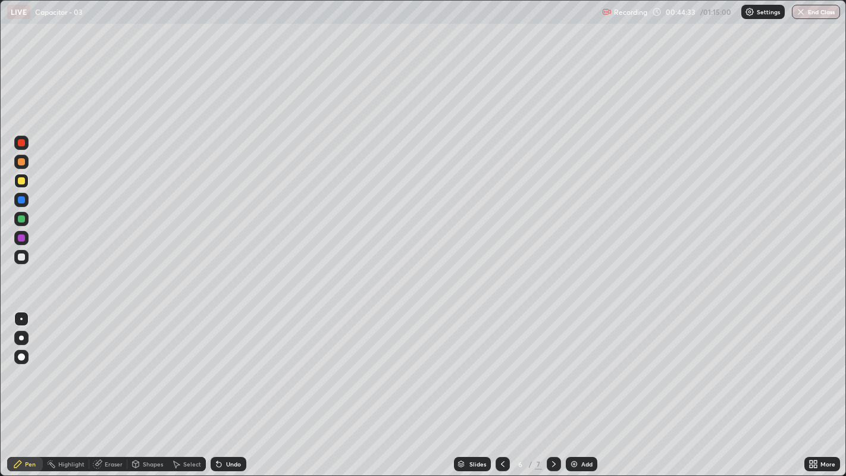
click at [22, 364] on icon at bounding box center [18, 464] width 10 height 10
click at [22, 257] on div at bounding box center [21, 256] width 7 height 7
click at [228, 364] on div "Undo" at bounding box center [233, 464] width 15 height 6
click at [226, 364] on div "Undo" at bounding box center [233, 464] width 15 height 6
click at [227, 364] on div "Undo" at bounding box center [229, 464] width 36 height 14
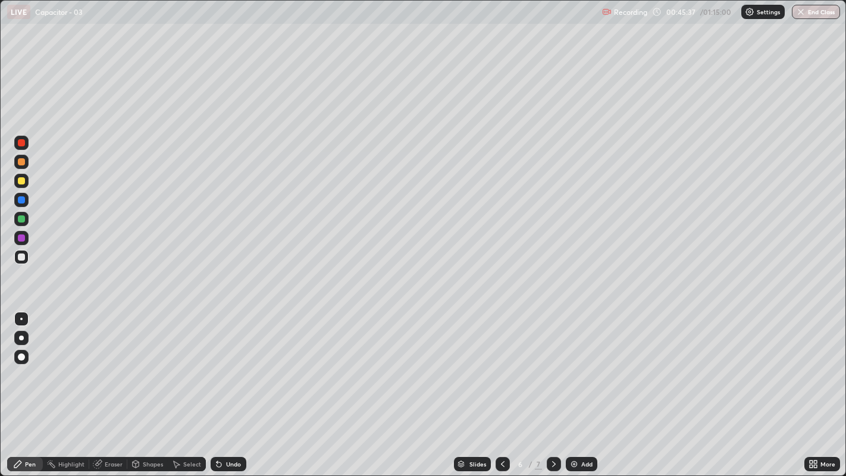
click at [226, 364] on div "Undo" at bounding box center [229, 464] width 36 height 14
click at [183, 364] on div "Select" at bounding box center [192, 464] width 18 height 6
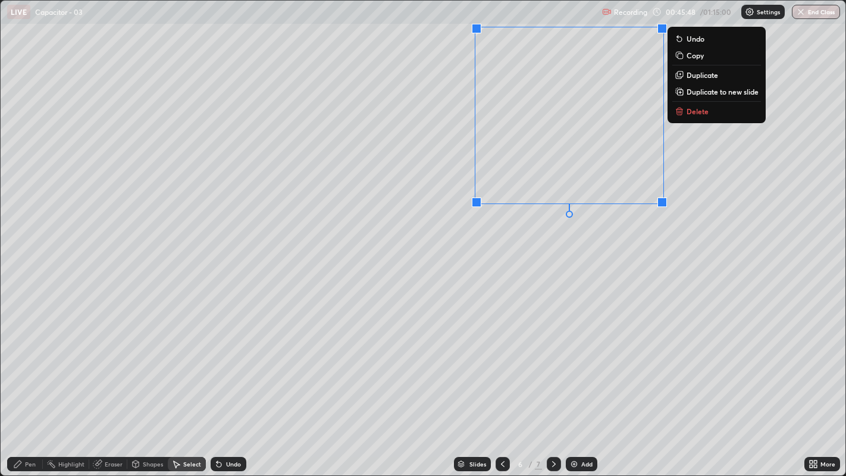
click at [660, 318] on div "0 ° Undo Copy Duplicate Duplicate to new slide Delete" at bounding box center [423, 238] width 845 height 475
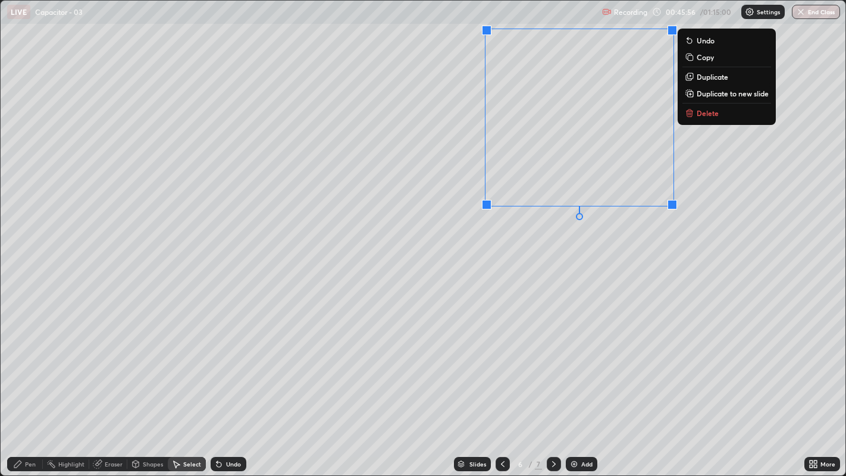
click at [706, 75] on p "Duplicate" at bounding box center [713, 77] width 32 height 10
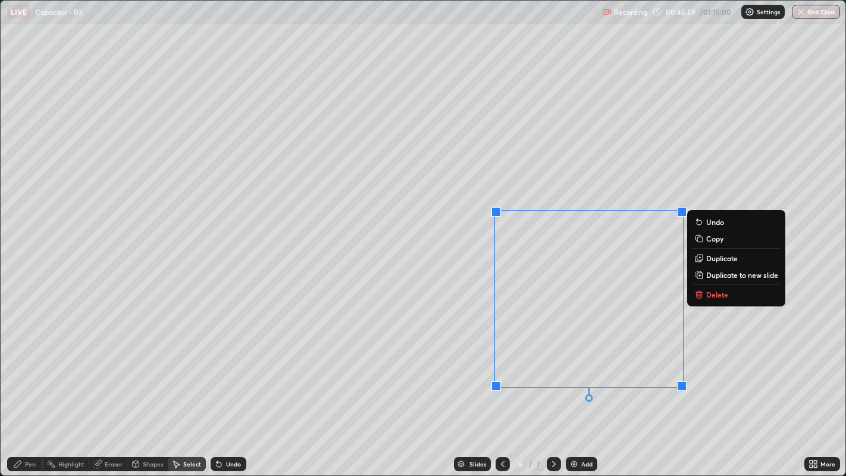
click at [22, 364] on icon at bounding box center [18, 464] width 10 height 10
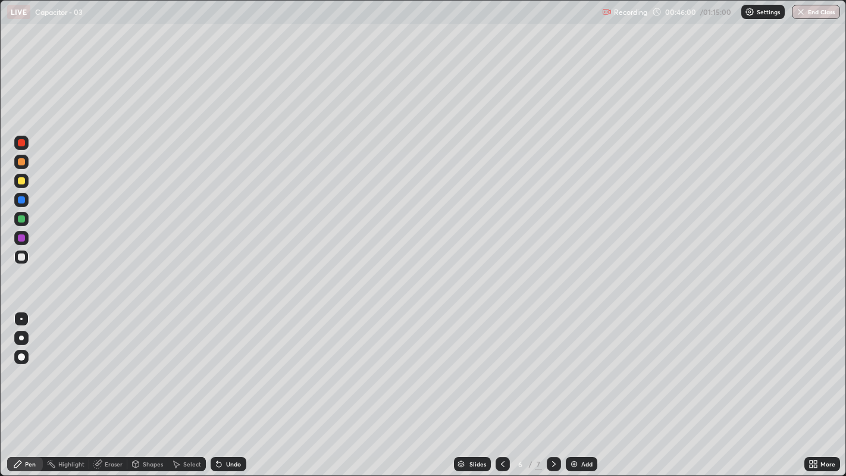
click at [107, 364] on div "Eraser" at bounding box center [114, 464] width 18 height 6
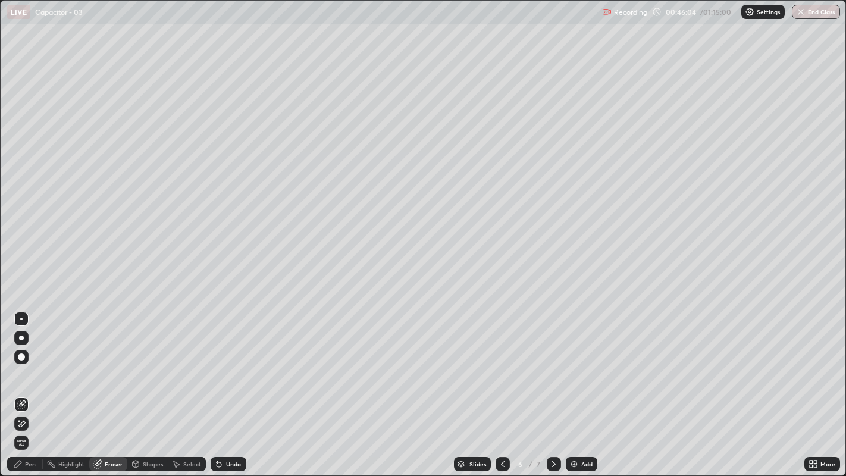
click at [26, 364] on div "Pen" at bounding box center [30, 464] width 11 height 6
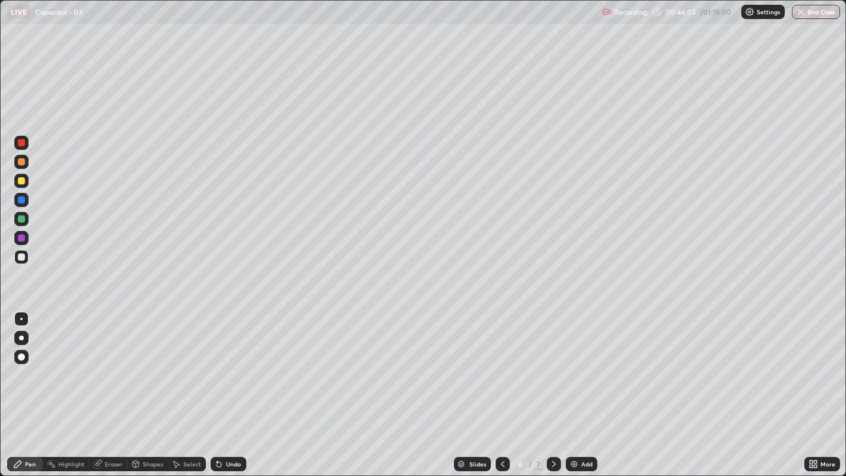
click at [20, 256] on div at bounding box center [21, 256] width 7 height 7
click at [24, 143] on div at bounding box center [21, 142] width 7 height 7
click at [18, 178] on div at bounding box center [21, 180] width 7 height 7
click at [226, 364] on div "Undo" at bounding box center [233, 464] width 15 height 6
click at [502, 364] on icon at bounding box center [503, 464] width 10 height 10
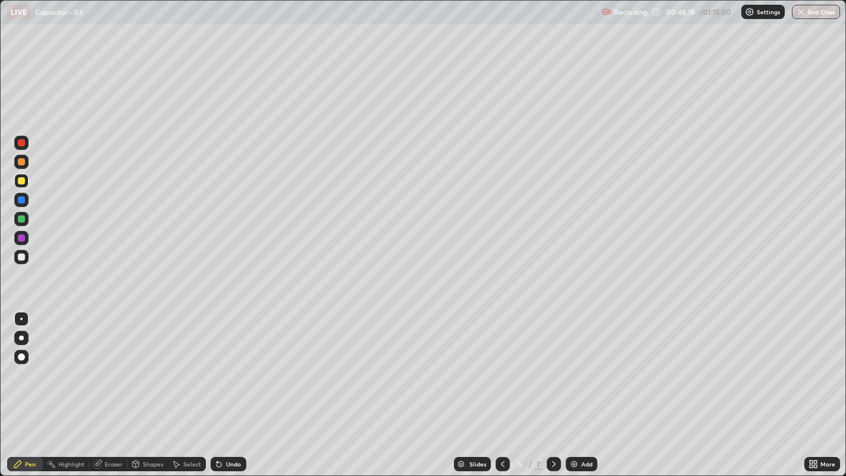
click at [552, 364] on icon at bounding box center [554, 464] width 10 height 10
click at [21, 256] on div at bounding box center [21, 256] width 7 height 7
click at [552, 364] on icon at bounding box center [554, 464] width 10 height 10
click at [502, 364] on icon at bounding box center [503, 464] width 10 height 10
click at [551, 364] on icon at bounding box center [554, 464] width 10 height 10
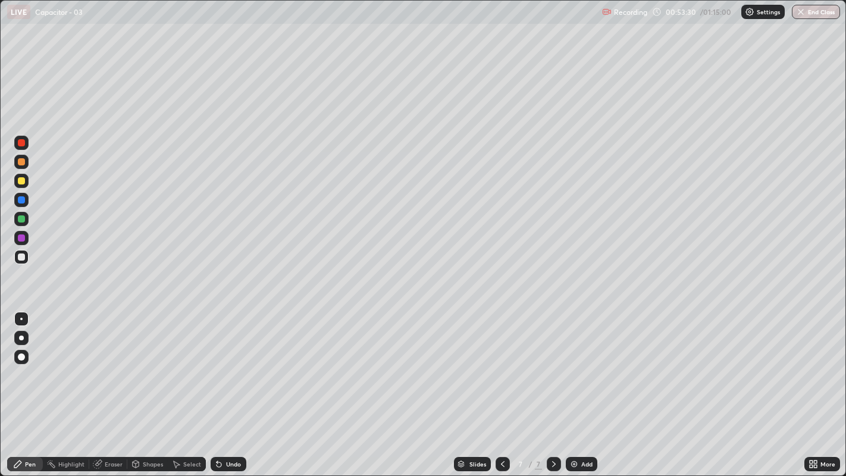
click at [184, 364] on div "Select" at bounding box center [192, 464] width 18 height 6
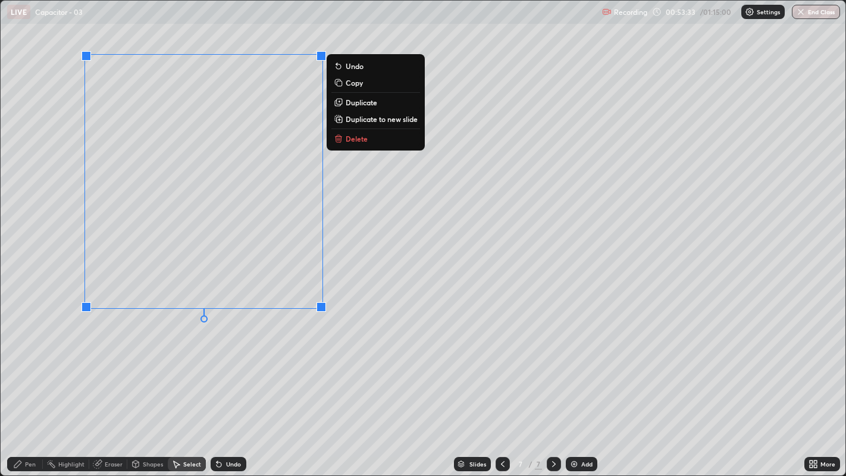
click at [356, 103] on p "Duplicate" at bounding box center [362, 103] width 32 height 10
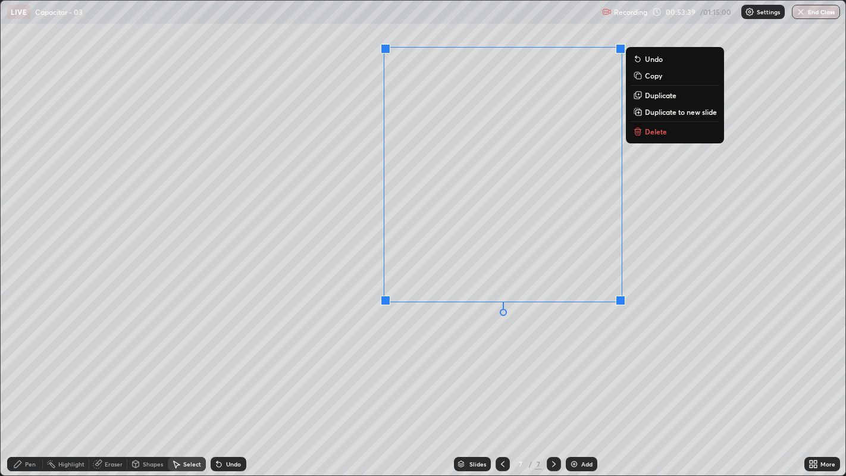
click at [25, 364] on div "Pen" at bounding box center [25, 464] width 36 height 14
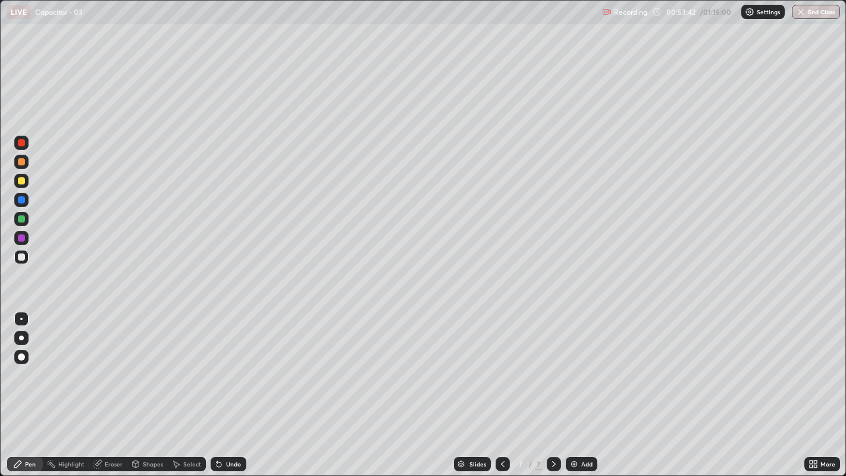
click at [21, 180] on div at bounding box center [21, 180] width 7 height 7
click at [23, 182] on div at bounding box center [21, 180] width 7 height 7
click at [21, 142] on div at bounding box center [21, 142] width 7 height 7
click at [179, 364] on icon at bounding box center [176, 464] width 10 height 10
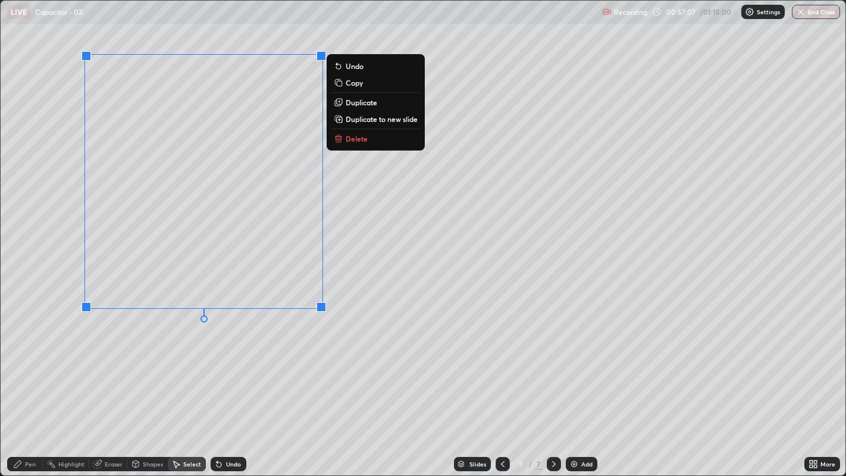
click at [364, 120] on p "Duplicate to new slide" at bounding box center [382, 119] width 72 height 10
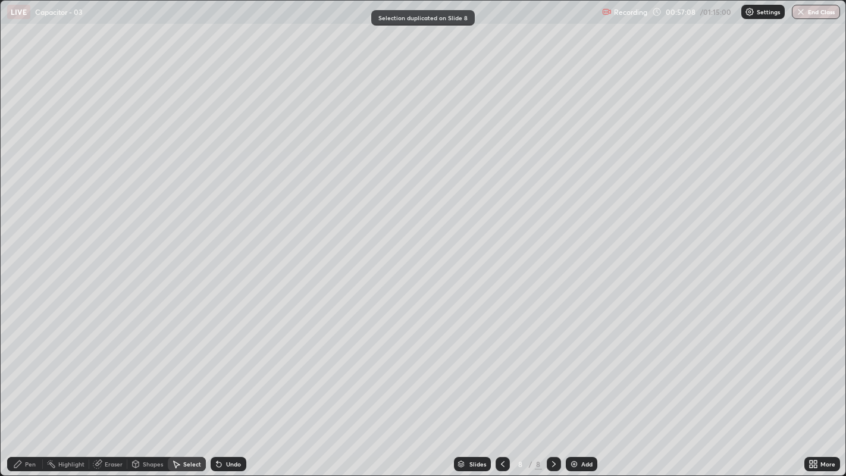
click at [21, 364] on icon at bounding box center [17, 464] width 7 height 7
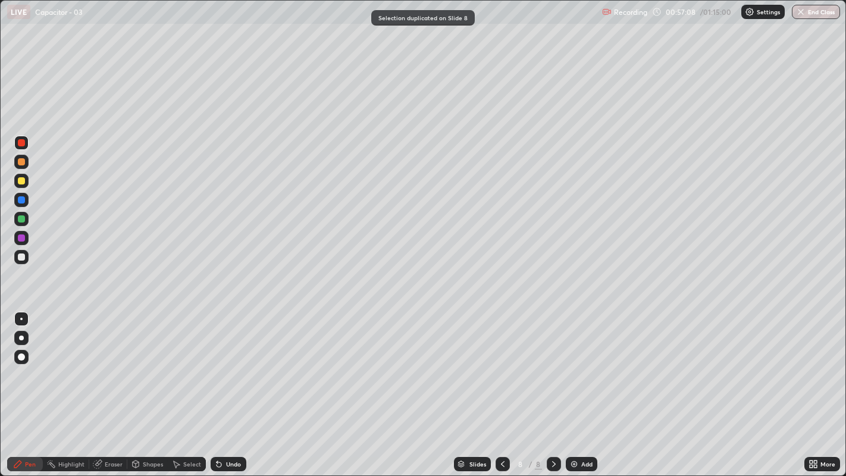
click at [23, 364] on div "Pen" at bounding box center [25, 464] width 36 height 14
click at [23, 181] on div at bounding box center [21, 180] width 7 height 7
click at [183, 364] on div "Select" at bounding box center [192, 464] width 18 height 6
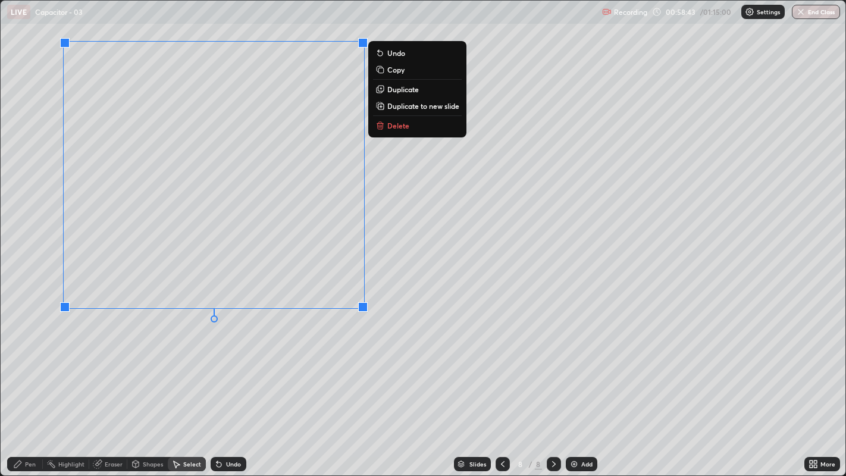
click at [402, 90] on p "Duplicate" at bounding box center [403, 89] width 32 height 10
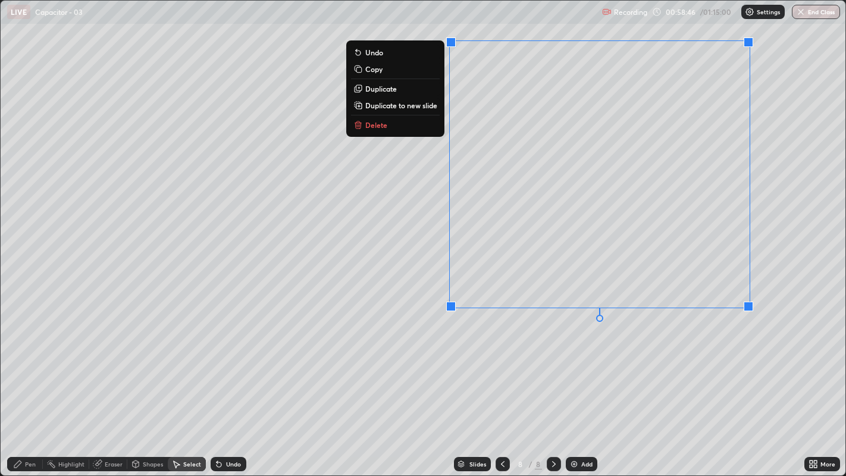
click at [220, 362] on div "0 ° Undo Copy Duplicate Duplicate to new slide Delete" at bounding box center [423, 238] width 845 height 475
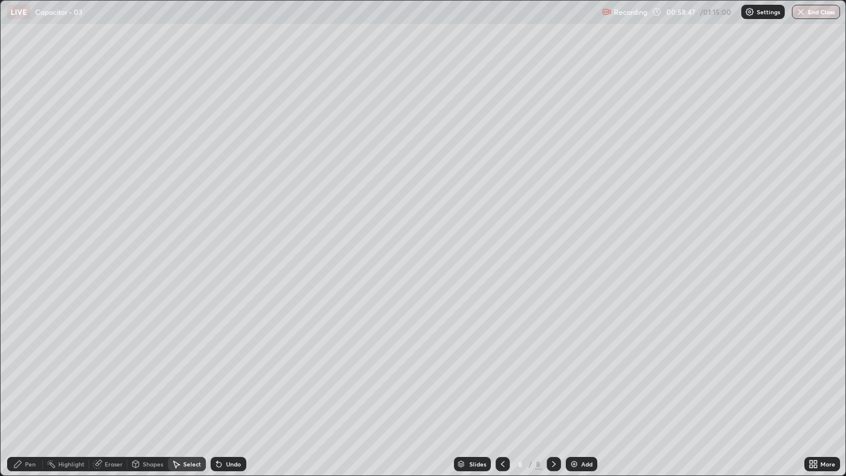
click at [18, 364] on icon at bounding box center [18, 464] width 10 height 10
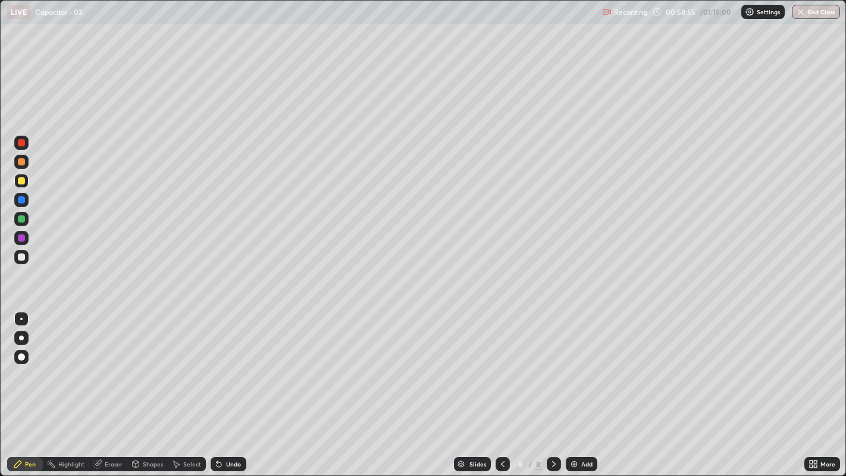
click at [21, 162] on div at bounding box center [21, 161] width 7 height 7
click at [21, 180] on div at bounding box center [21, 180] width 7 height 7
click at [22, 199] on div at bounding box center [21, 199] width 7 height 7
click at [106, 364] on div "Eraser" at bounding box center [114, 464] width 18 height 6
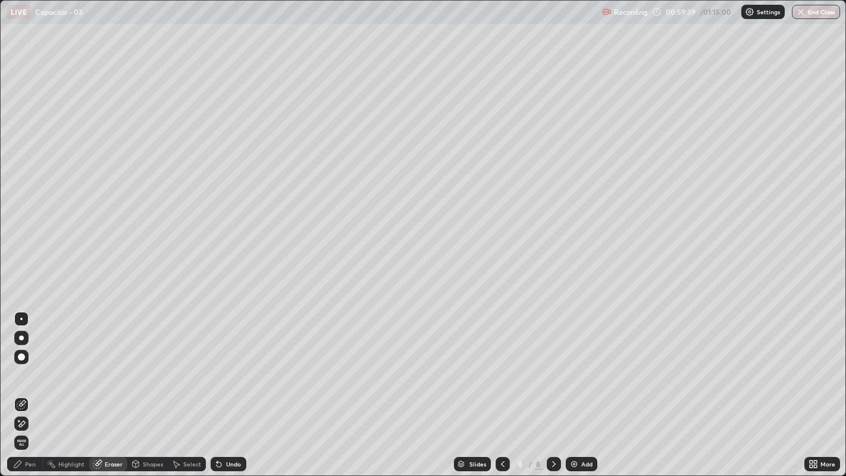
click at [22, 364] on icon at bounding box center [18, 464] width 10 height 10
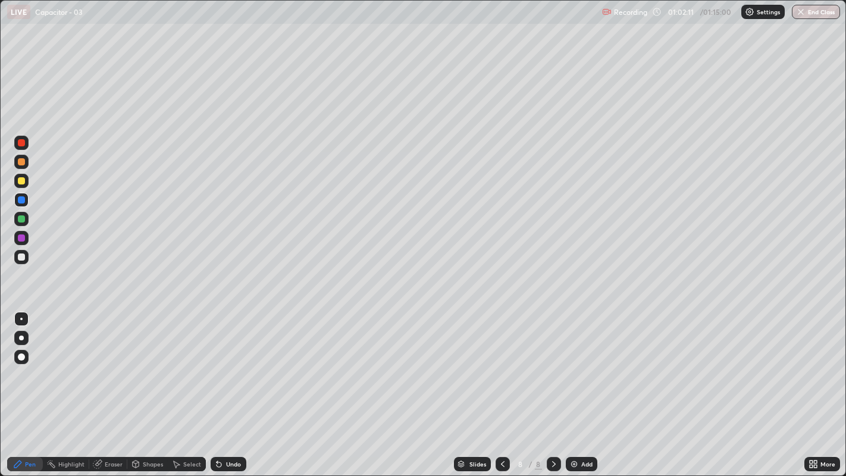
click at [501, 364] on icon at bounding box center [503, 464] width 4 height 6
click at [500, 364] on icon at bounding box center [503, 464] width 10 height 10
click at [501, 364] on icon at bounding box center [503, 464] width 10 height 10
click at [503, 364] on icon at bounding box center [503, 464] width 10 height 10
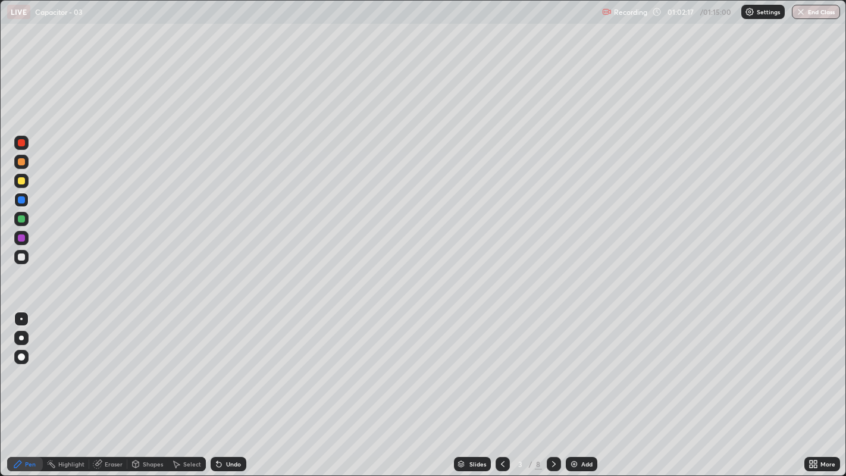
click at [501, 364] on icon at bounding box center [503, 464] width 10 height 10
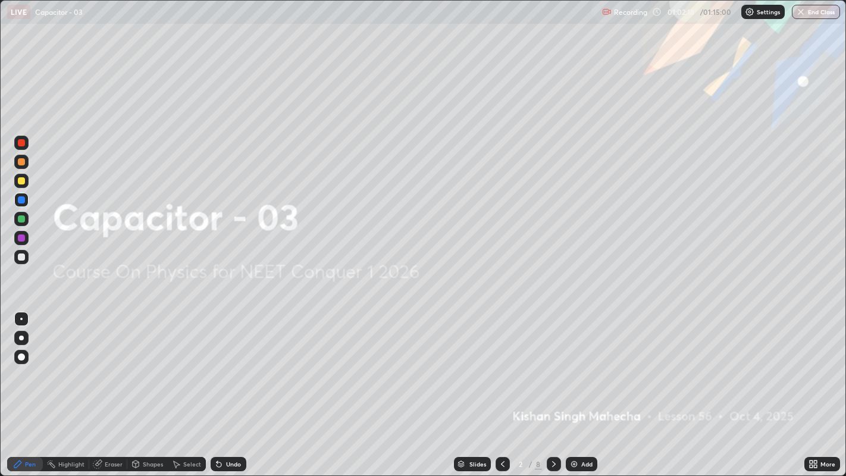
click at [553, 364] on icon at bounding box center [554, 464] width 10 height 10
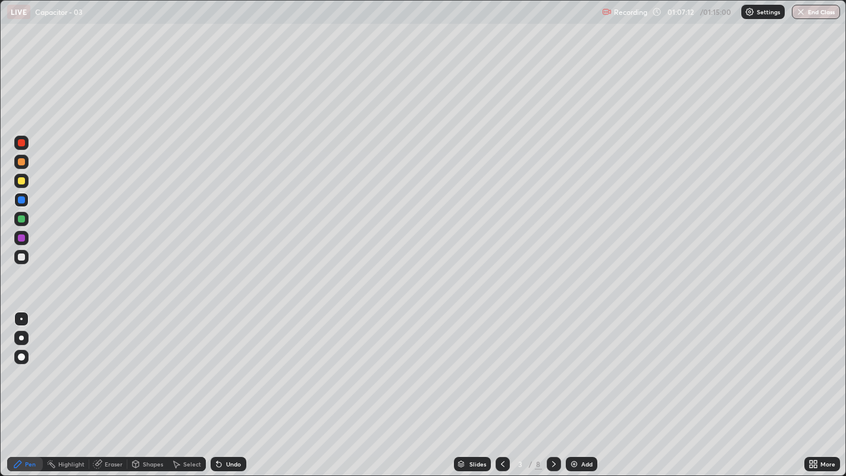
click at [553, 364] on icon at bounding box center [554, 464] width 10 height 10
click at [658, 14] on icon at bounding box center [658, 12] width 10 height 10
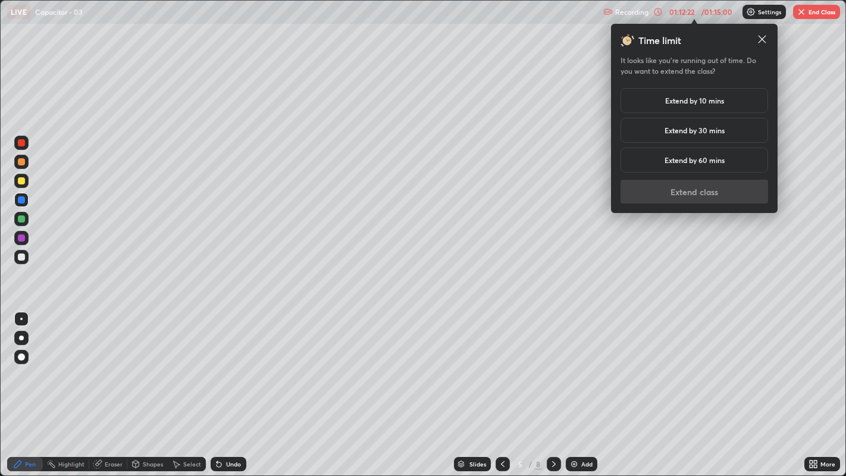
click at [690, 102] on h5 "Extend by 10 mins" at bounding box center [694, 100] width 59 height 11
click at [668, 194] on button "Extend class" at bounding box center [695, 192] width 148 height 24
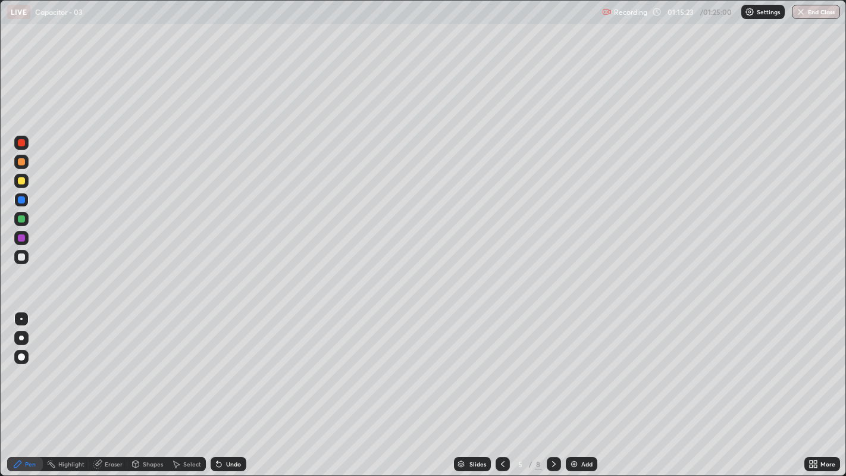
click at [554, 364] on icon at bounding box center [554, 464] width 10 height 10
click at [20, 143] on div at bounding box center [21, 142] width 7 height 7
click at [553, 364] on icon at bounding box center [554, 464] width 10 height 10
click at [500, 364] on icon at bounding box center [503, 464] width 10 height 10
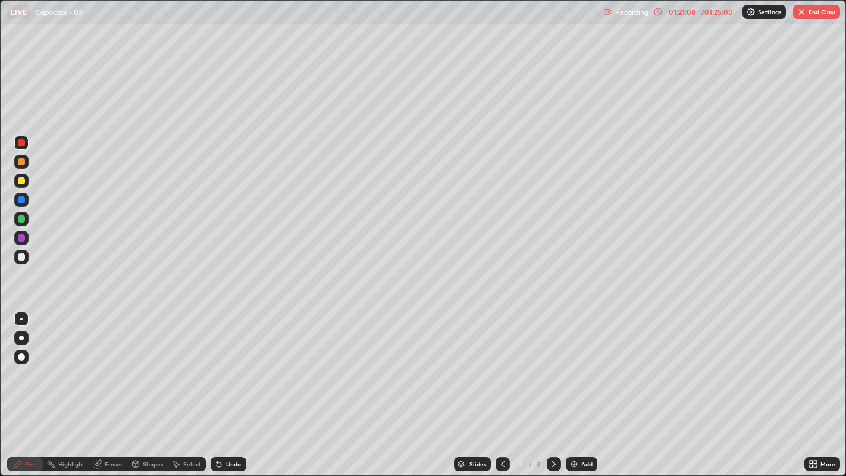
click at [552, 364] on icon at bounding box center [554, 464] width 10 height 10
click at [819, 11] on button "End Class" at bounding box center [816, 12] width 47 height 14
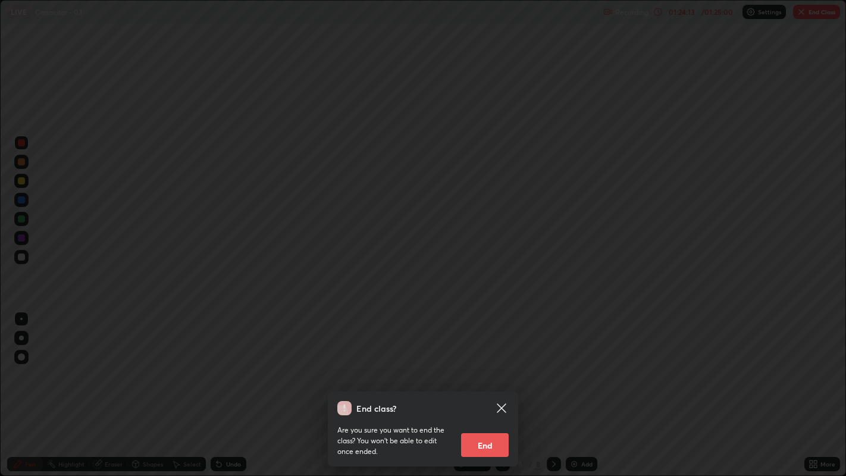
click at [480, 364] on button "End" at bounding box center [485, 445] width 48 height 24
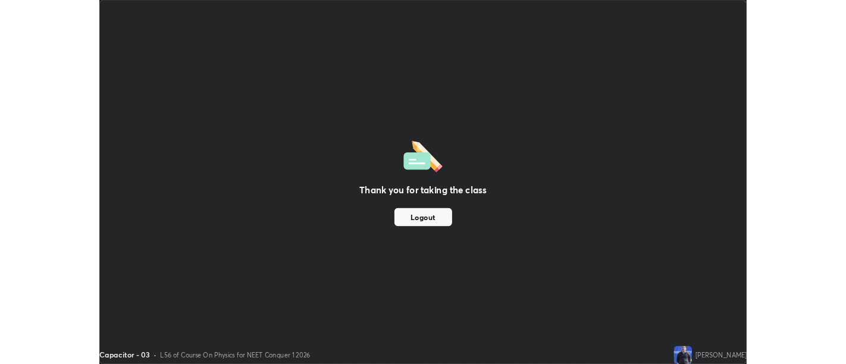
scroll to position [59133, 58651]
